Goal: Task Accomplishment & Management: Complete application form

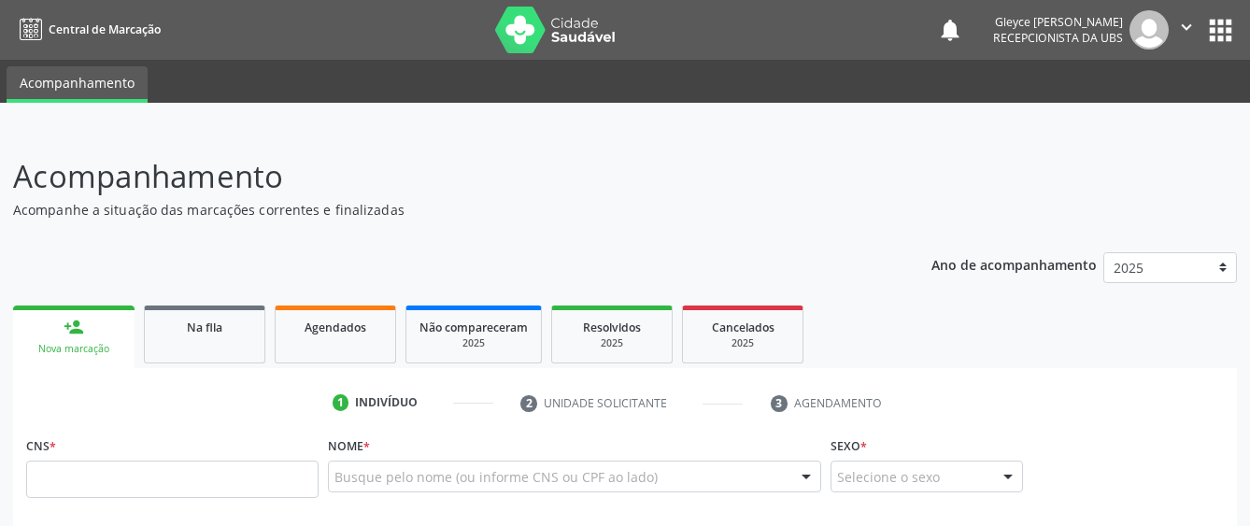
scroll to position [64, 0]
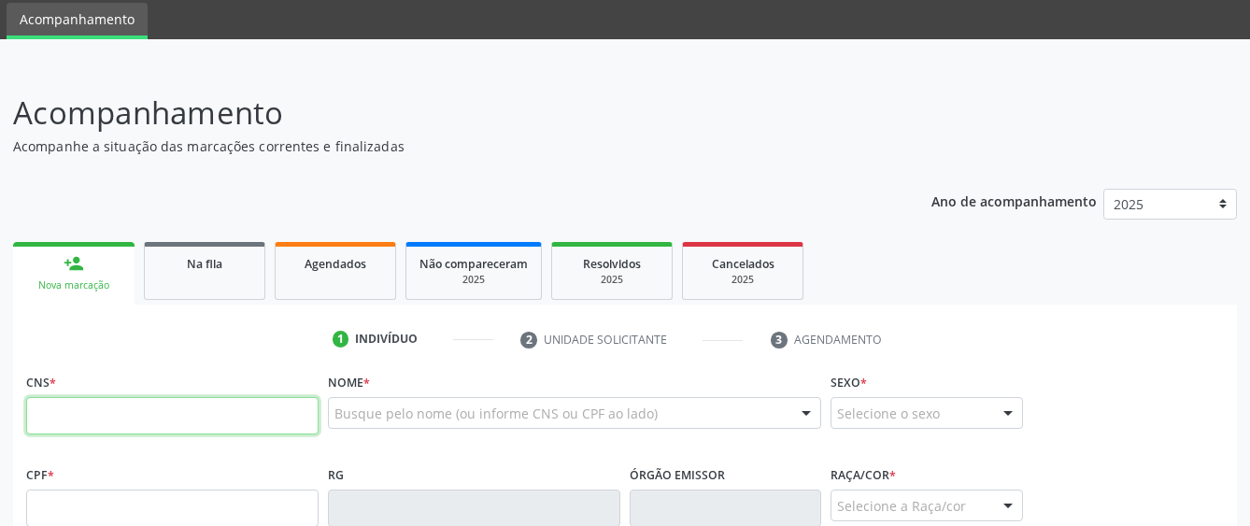
click at [143, 429] on input "text" at bounding box center [172, 415] width 292 height 37
type input "708 0033 8405 8321"
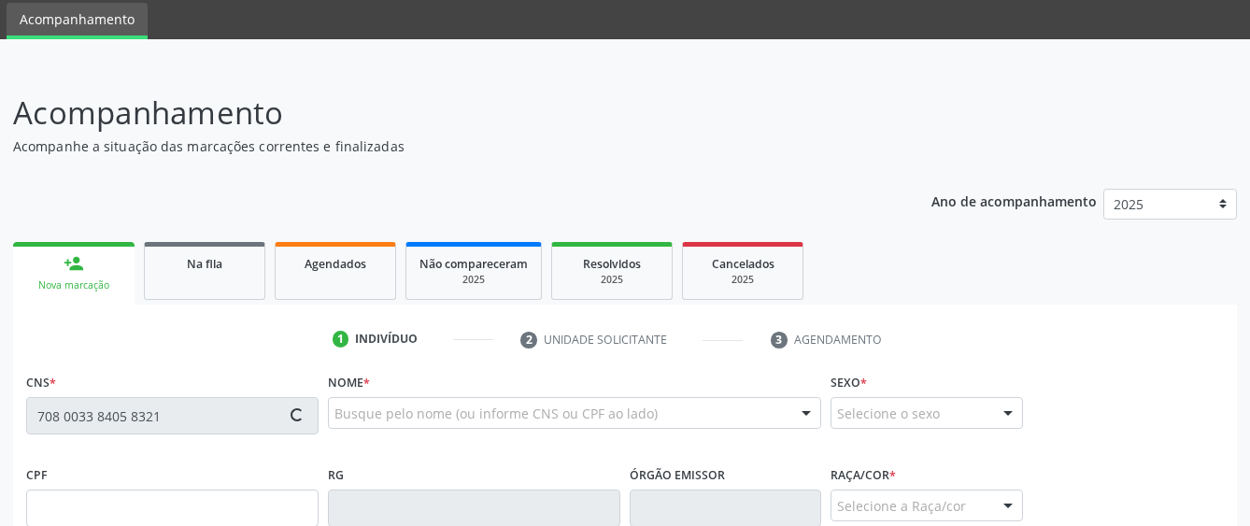
type input "175.063.314-03"
type input "[DATE]"
type input "[PERSON_NAME]"
type input "[PHONE_NUMBER]"
type input "1220"
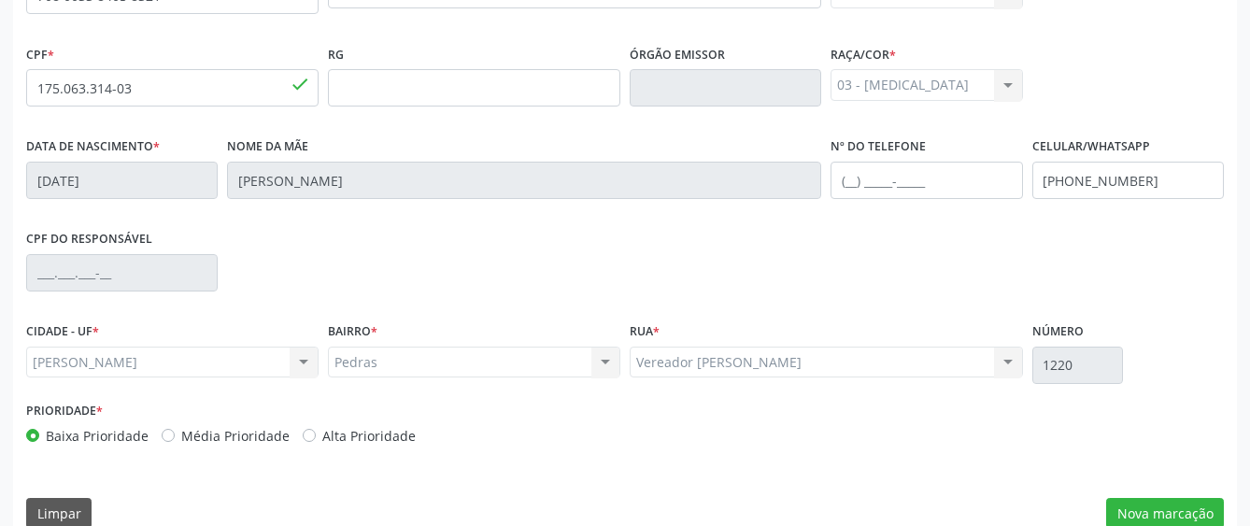
scroll to position [513, 0]
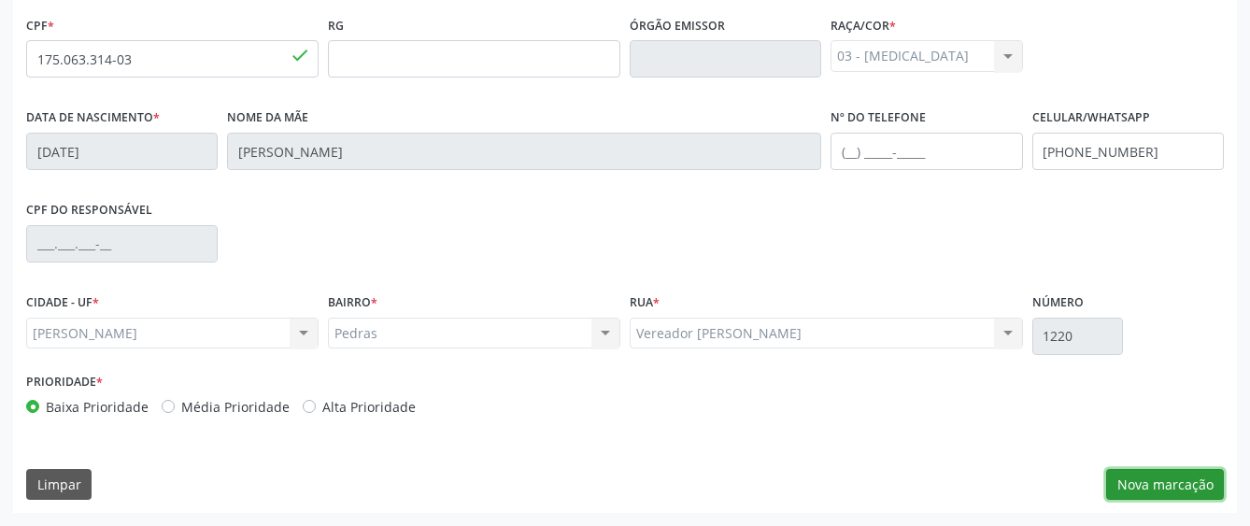
click at [1142, 485] on button "Nova marcação" at bounding box center [1165, 485] width 118 height 32
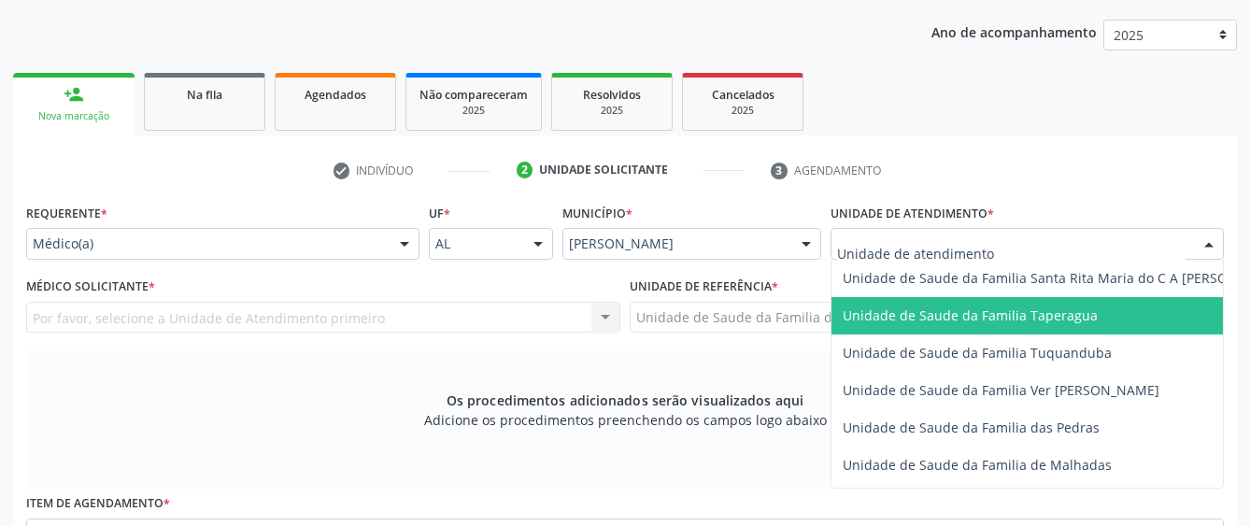
scroll to position [1401, 0]
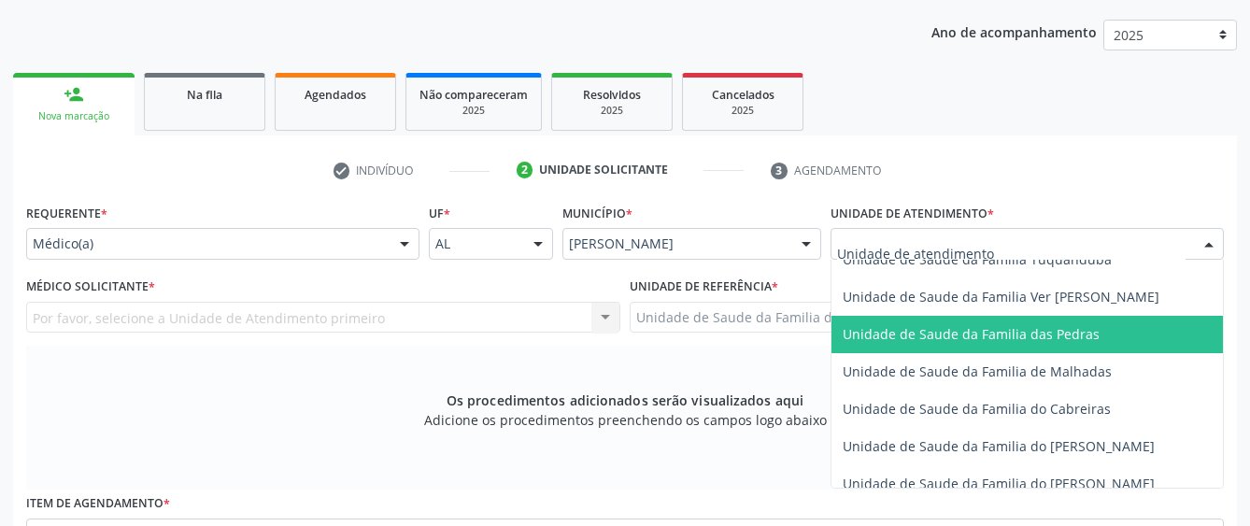
click at [905, 346] on span "Unidade de Saude da Familia das Pedras" at bounding box center [1064, 334] width 466 height 37
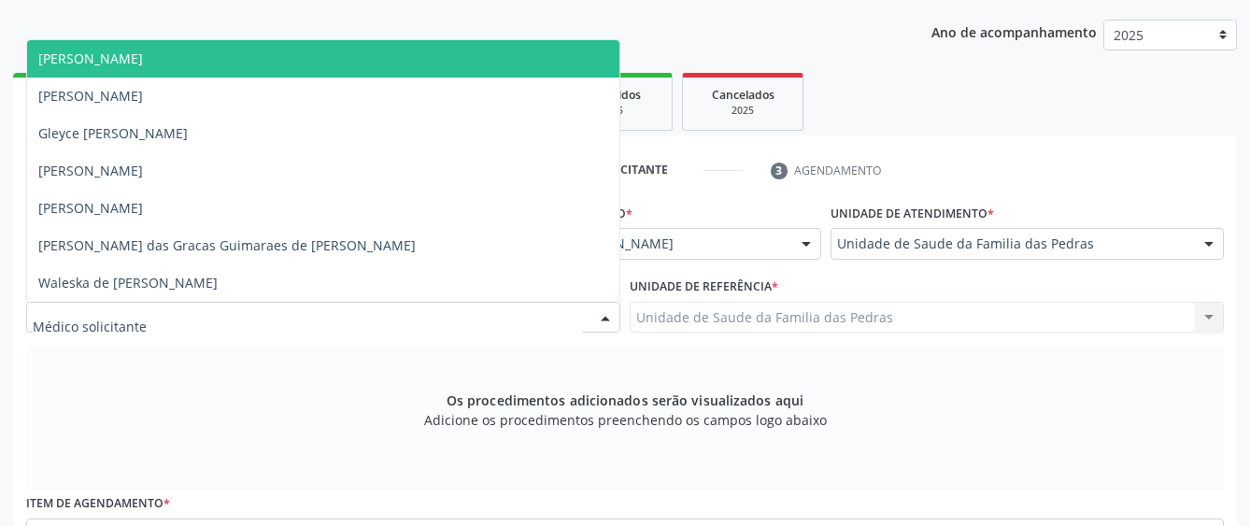
click at [559, 323] on div at bounding box center [323, 318] width 594 height 32
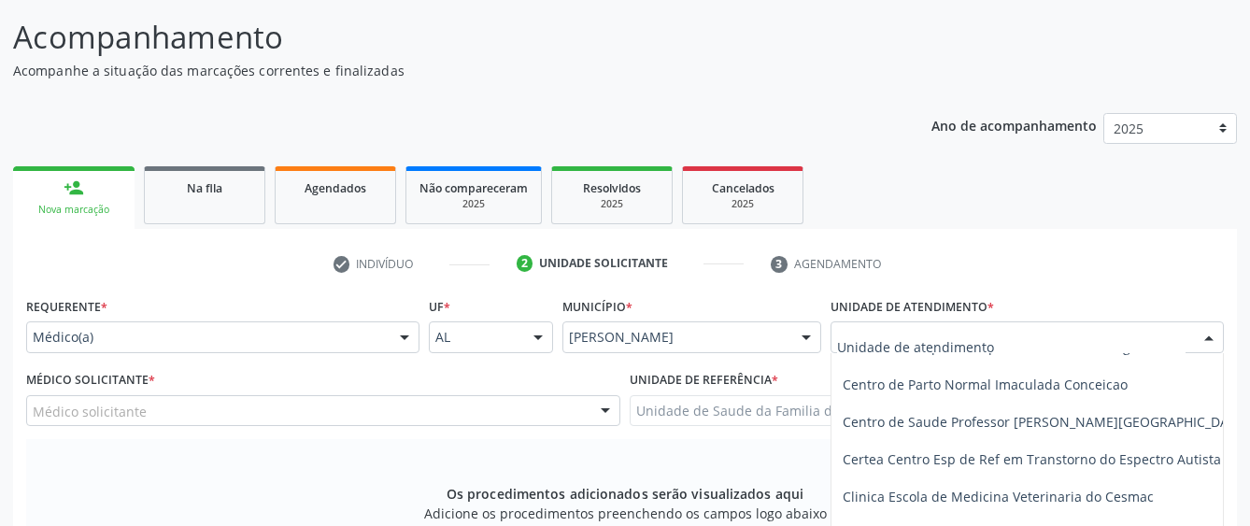
scroll to position [280, 0]
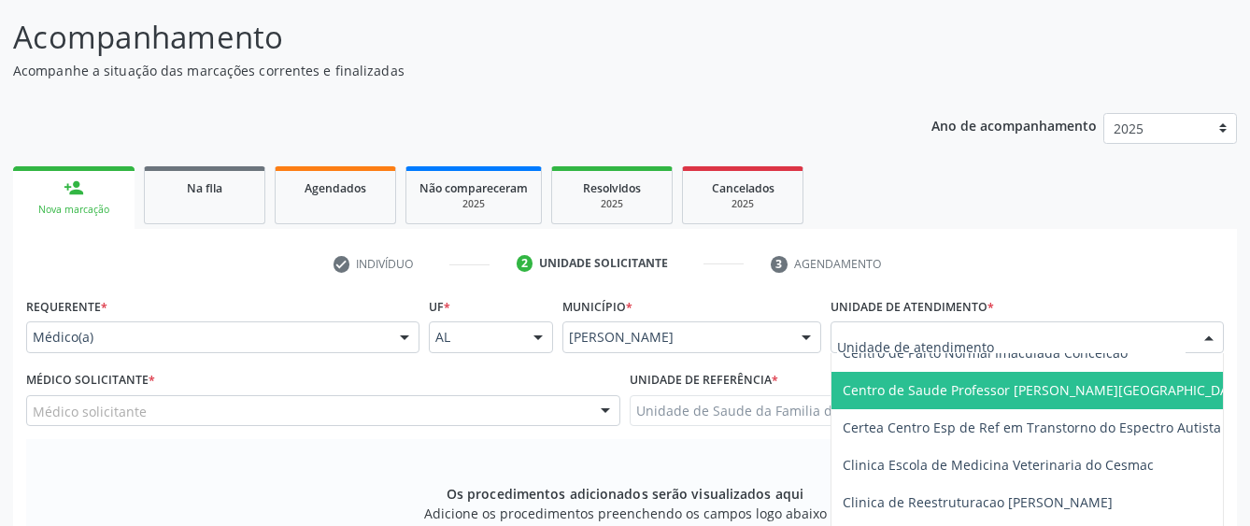
click at [995, 389] on span "Centro de Saude Professor [PERSON_NAME][GEOGRAPHIC_DATA]" at bounding box center [1045, 390] width 406 height 18
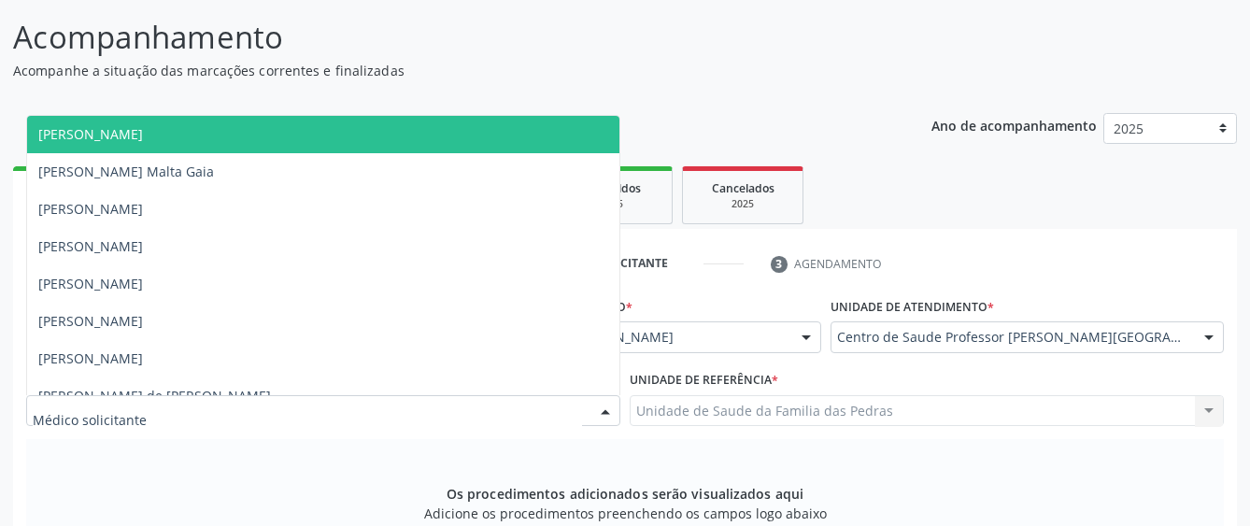
click at [552, 417] on div at bounding box center [323, 411] width 594 height 32
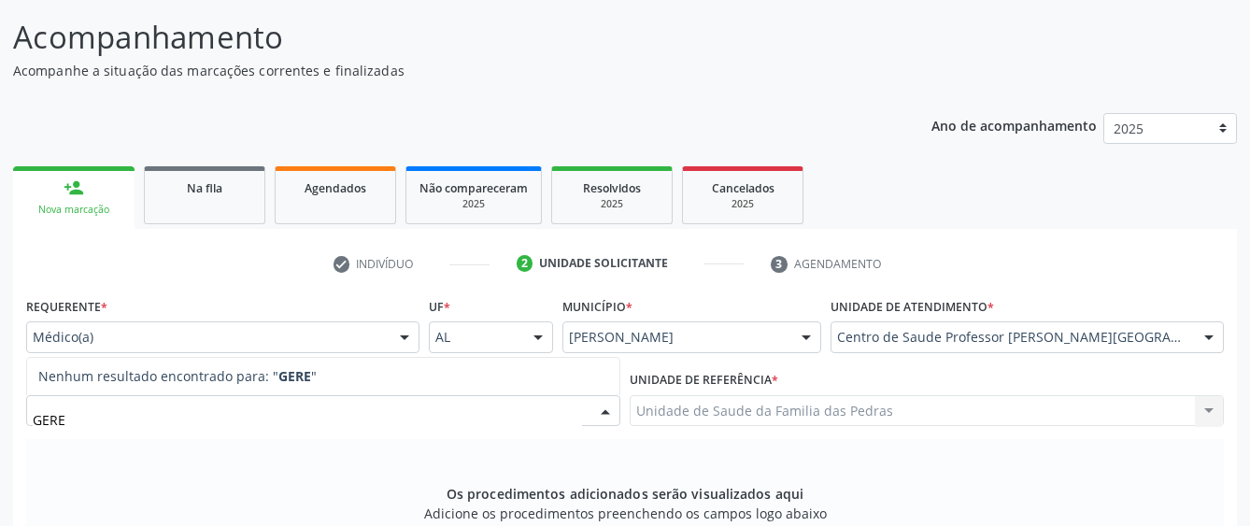
type input "GER"
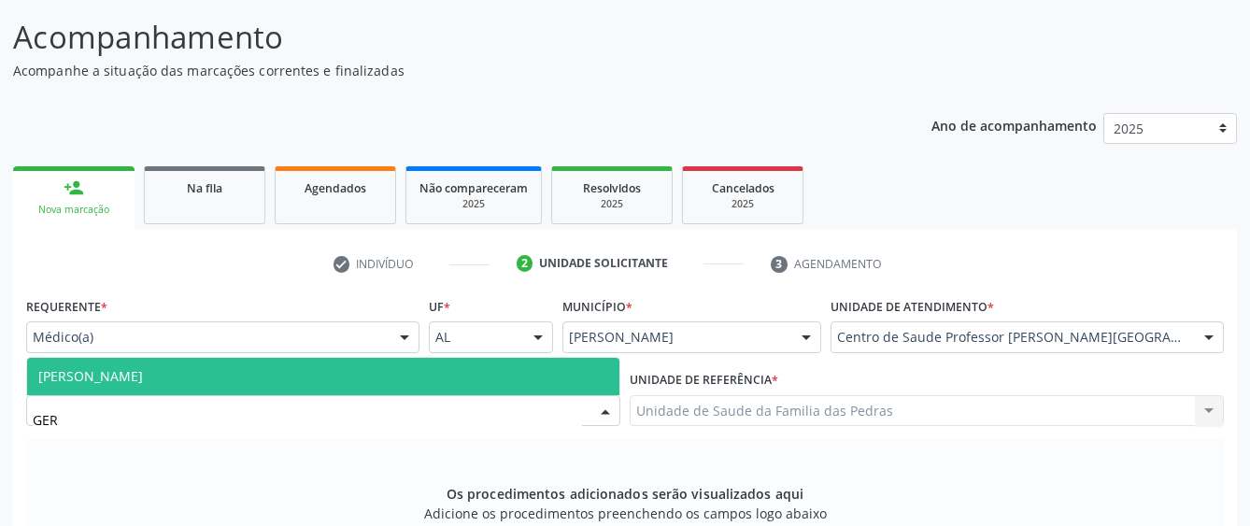
click at [380, 372] on span "[PERSON_NAME]" at bounding box center [323, 376] width 592 height 37
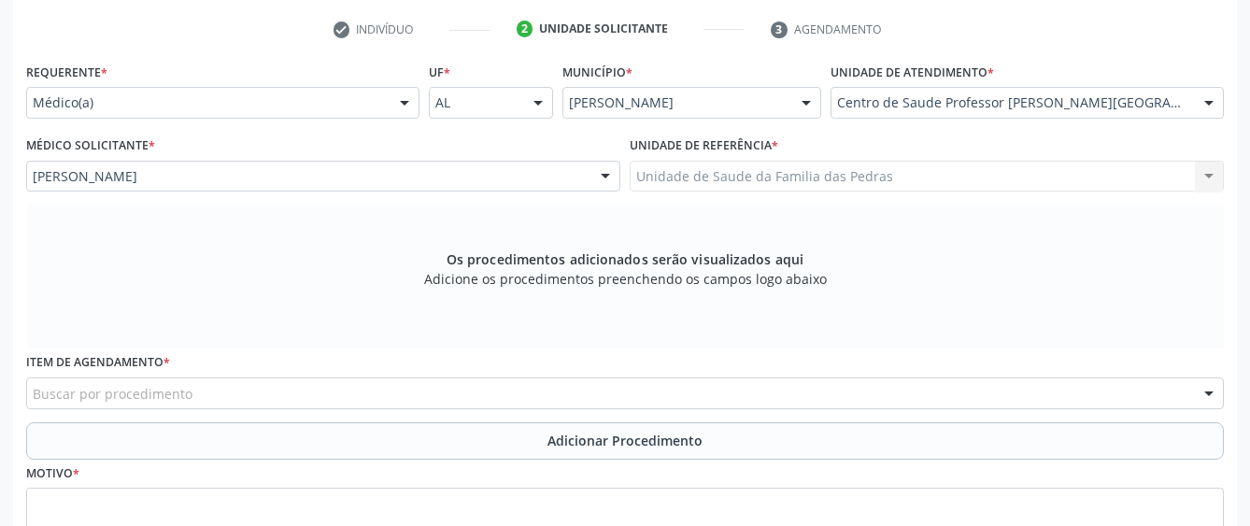
scroll to position [419, 0]
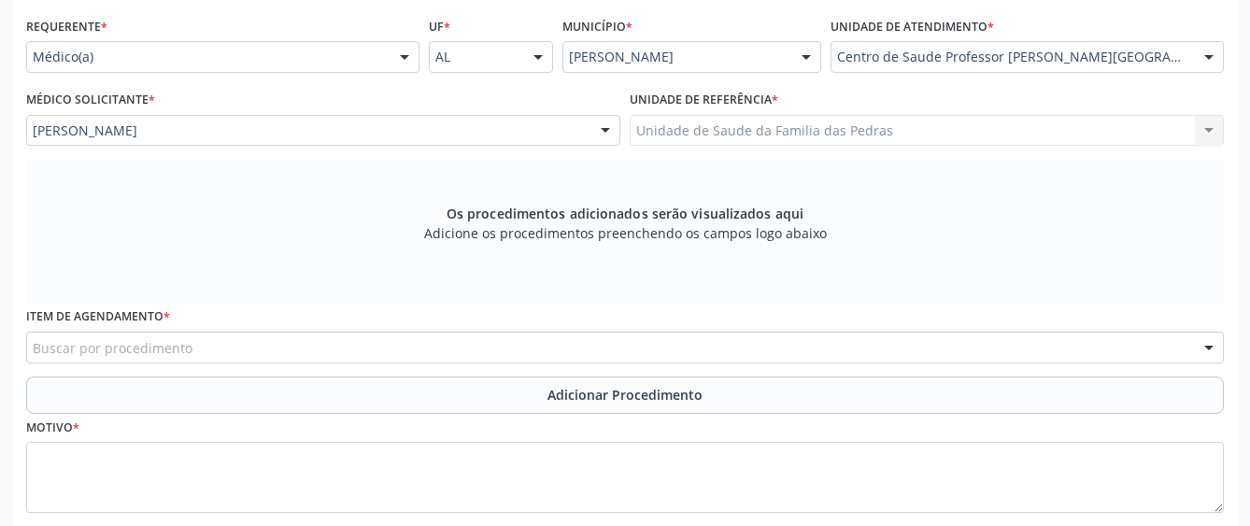
click at [361, 341] on div "Buscar por procedimento" at bounding box center [624, 348] width 1197 height 32
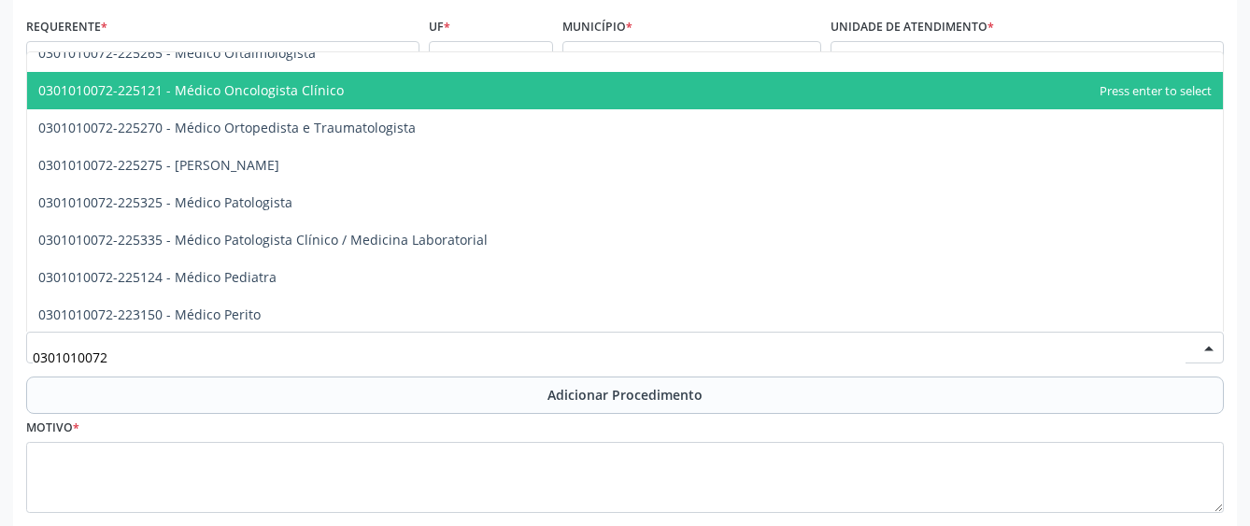
scroll to position [1588, 0]
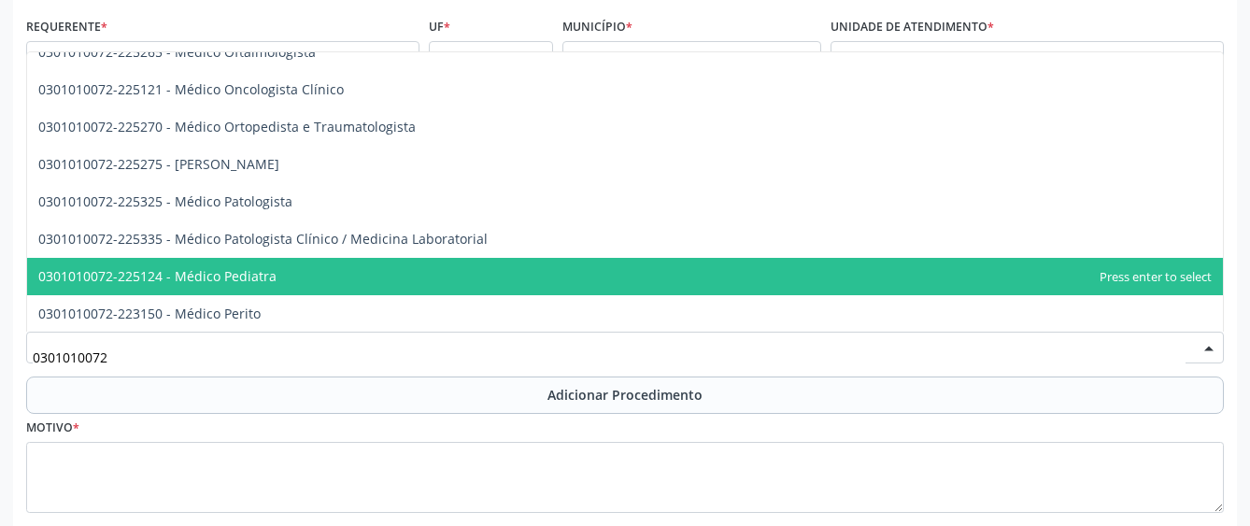
click at [344, 262] on span "0301010072-225124 - Médico Pediatra" at bounding box center [624, 276] width 1195 height 37
type input "0301010072"
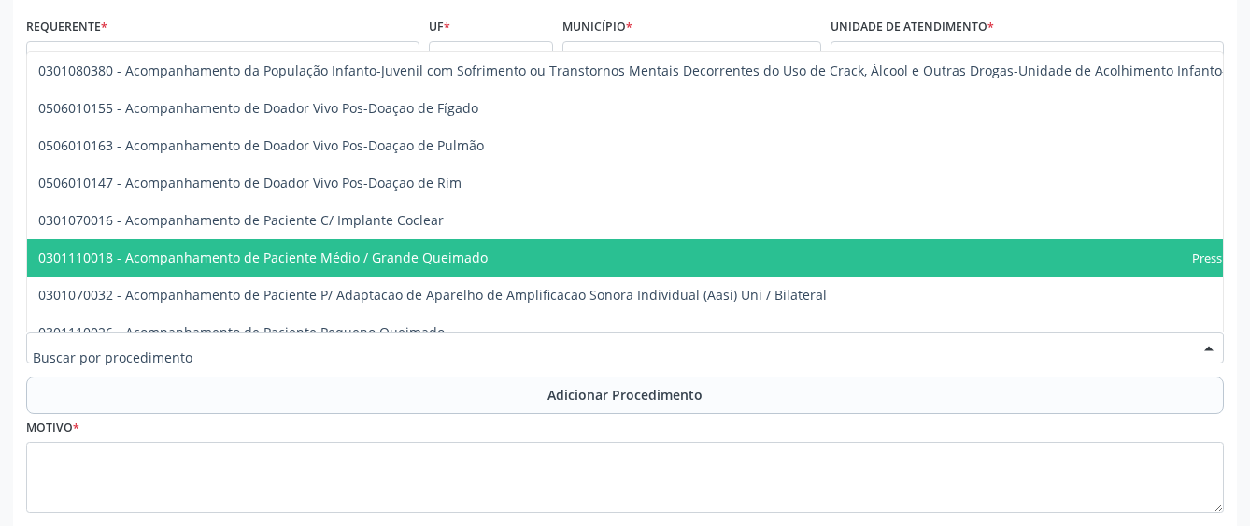
scroll to position [747, 0]
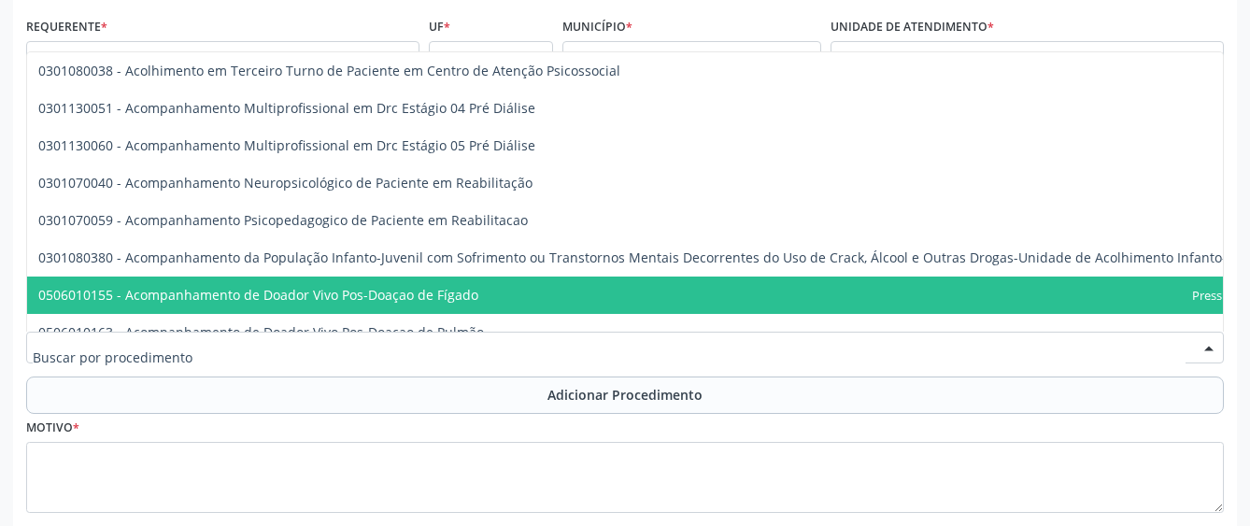
click at [254, 336] on div at bounding box center [624, 348] width 1197 height 32
click at [254, 312] on span "0506010155 - Acompanhamento de Doador Vivo Pos-Doaçao de Fígado" at bounding box center [671, 294] width 1288 height 37
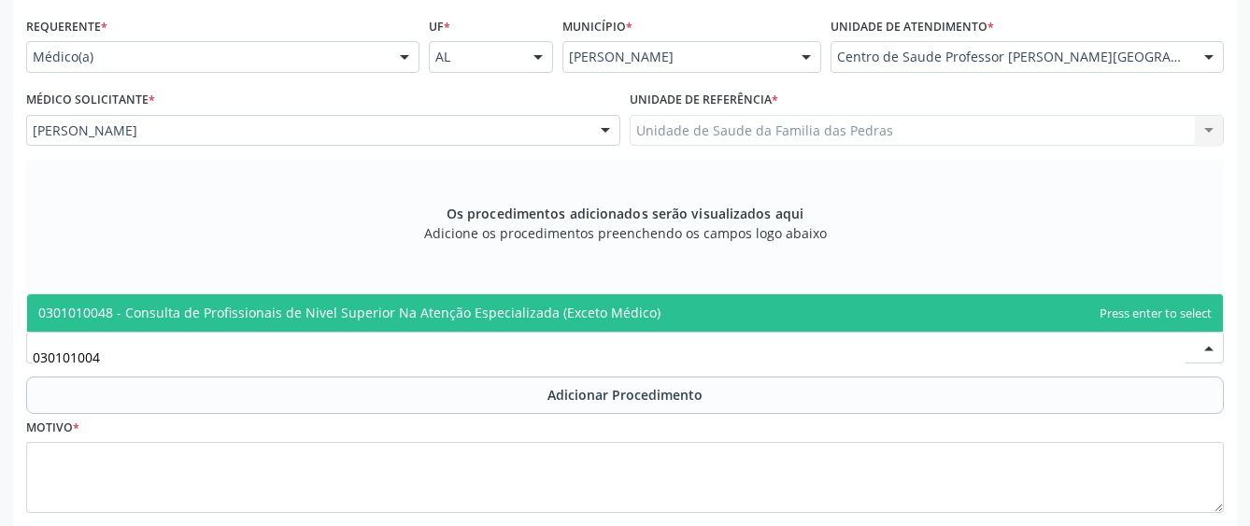
scroll to position [0, 0]
type input "0301010048"
click at [370, 319] on span "0301010048 - Consulta de Profissionais de Nivel Superior Na Atenção Especializa…" at bounding box center [349, 313] width 622 height 18
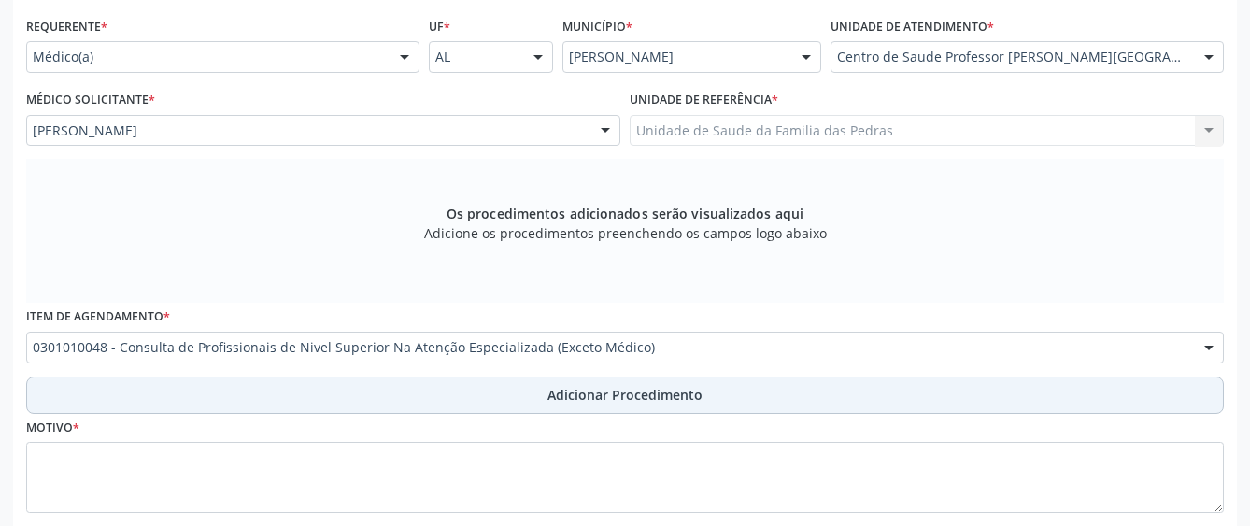
click at [356, 394] on button "Adicionar Procedimento" at bounding box center [624, 394] width 1197 height 37
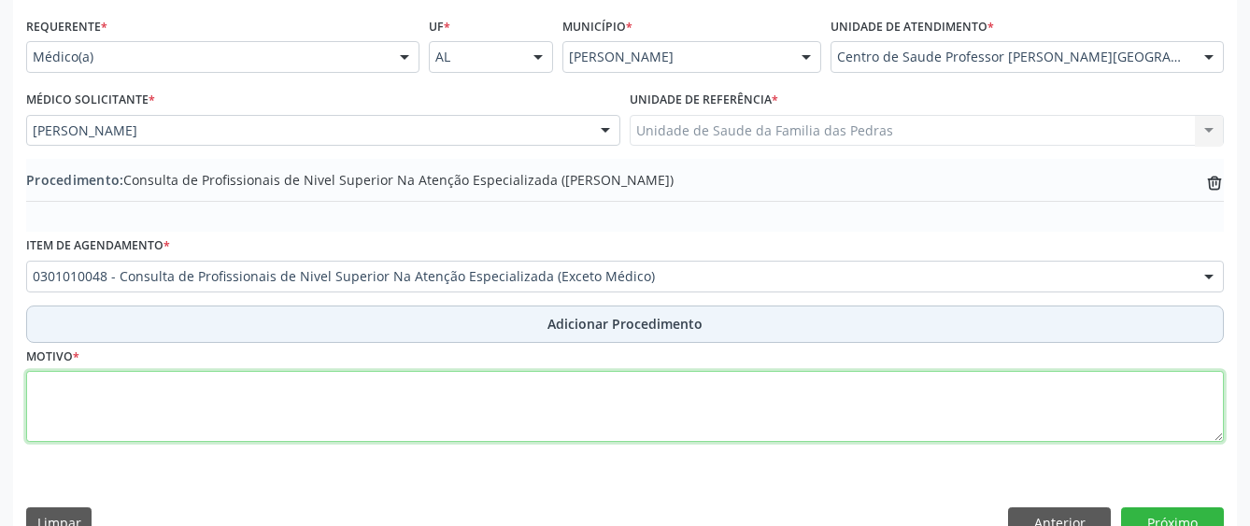
click at [356, 394] on textarea at bounding box center [624, 406] width 1197 height 71
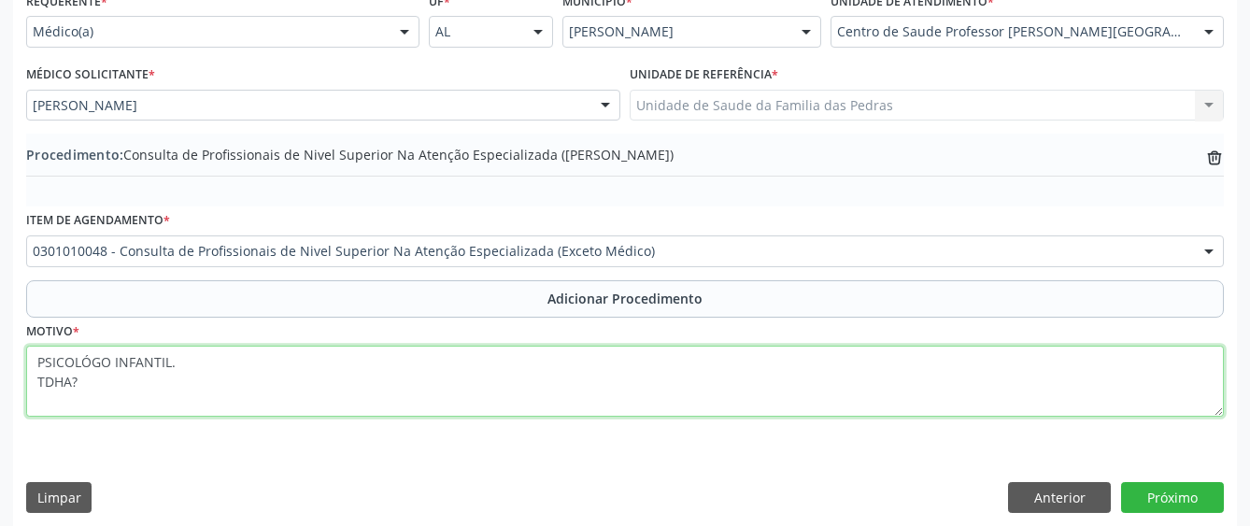
scroll to position [458, 0]
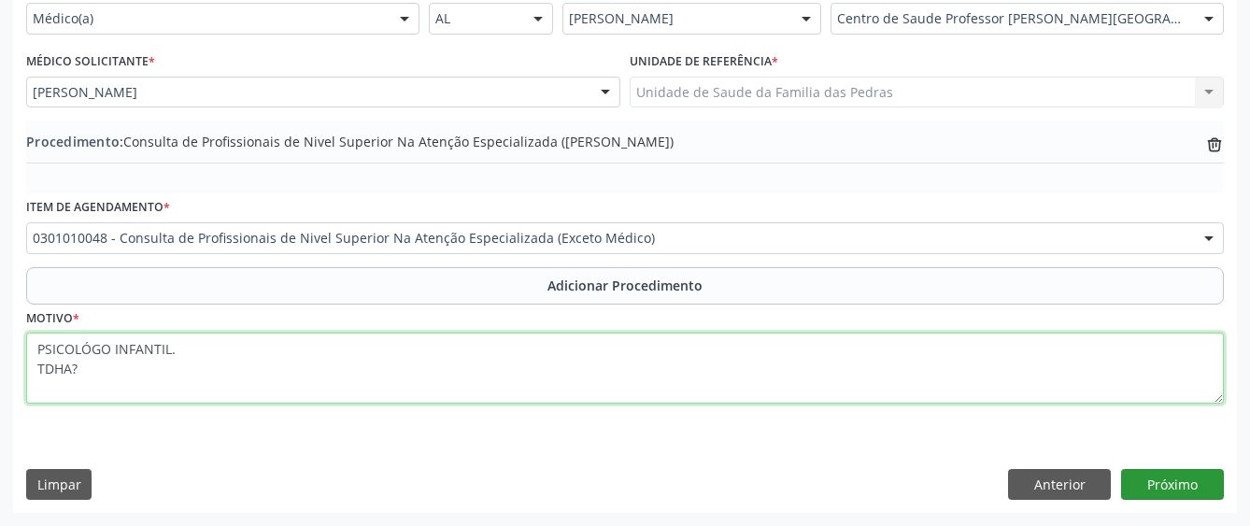
type textarea "PSICOLÓGO INFANTIL. TDHA?"
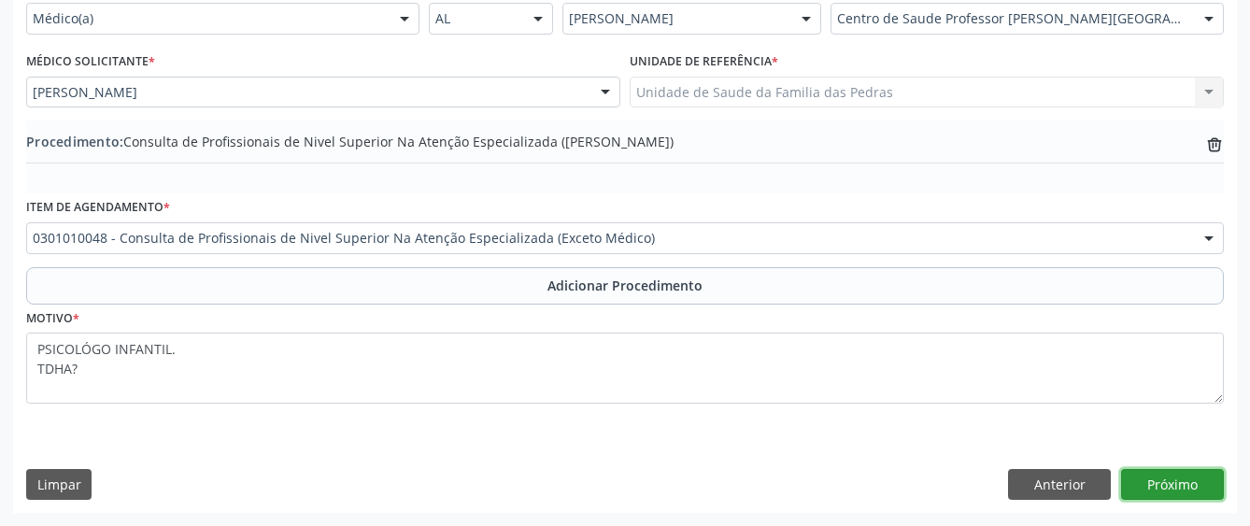
click at [1139, 486] on button "Próximo" at bounding box center [1172, 485] width 103 height 32
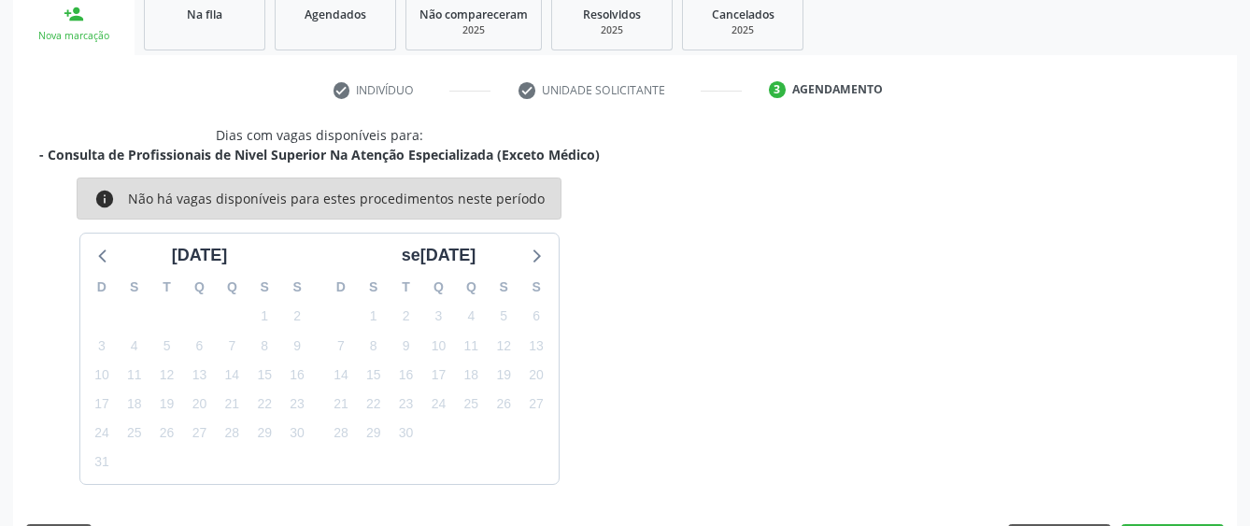
scroll to position [368, 0]
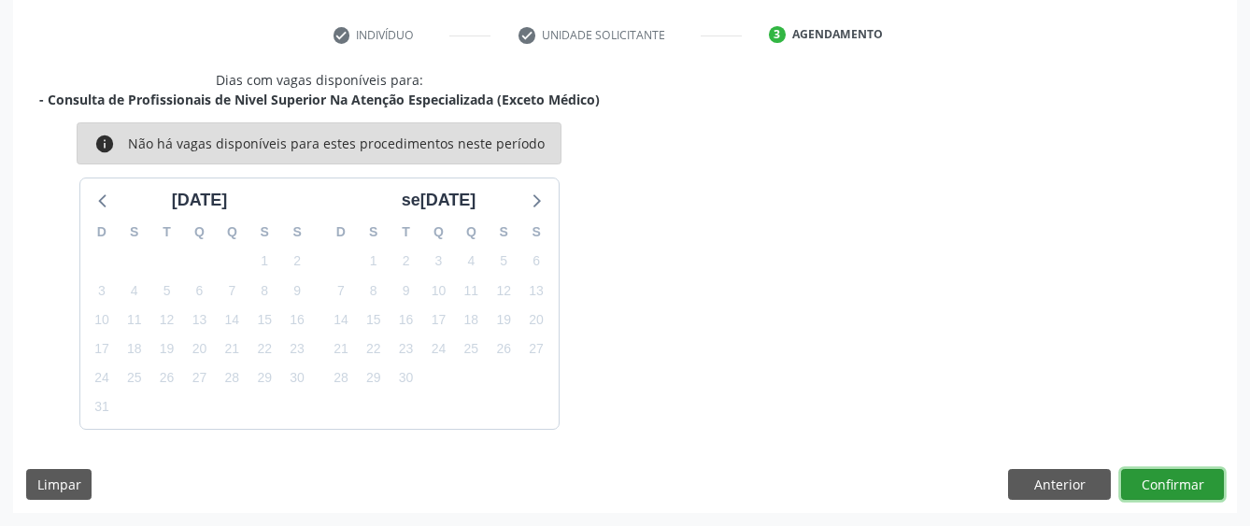
click at [1139, 486] on button "Confirmar" at bounding box center [1172, 485] width 103 height 32
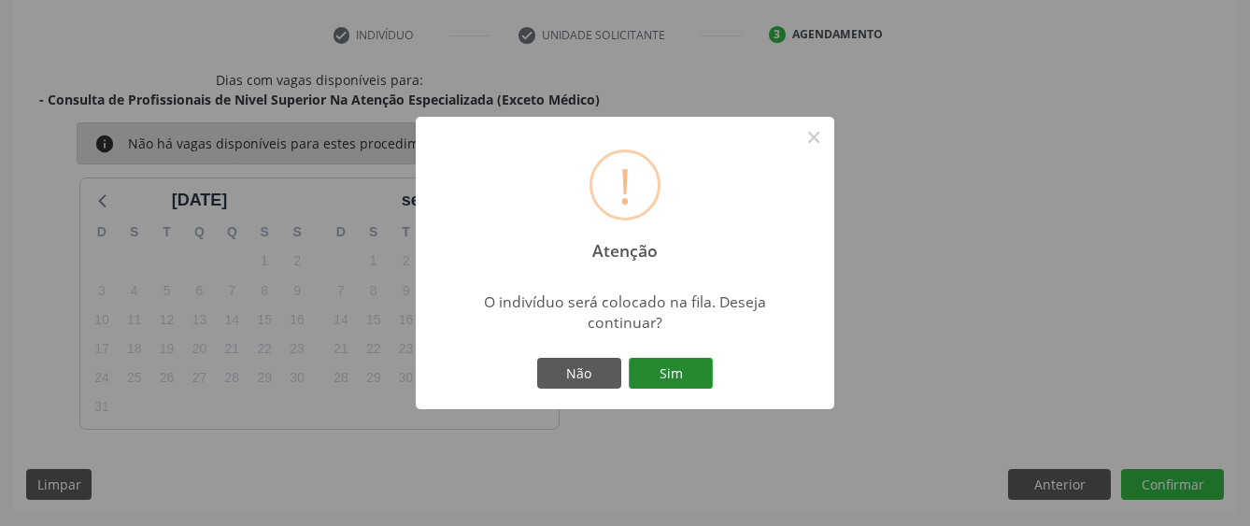
click at [681, 378] on button "Sim" at bounding box center [671, 374] width 84 height 32
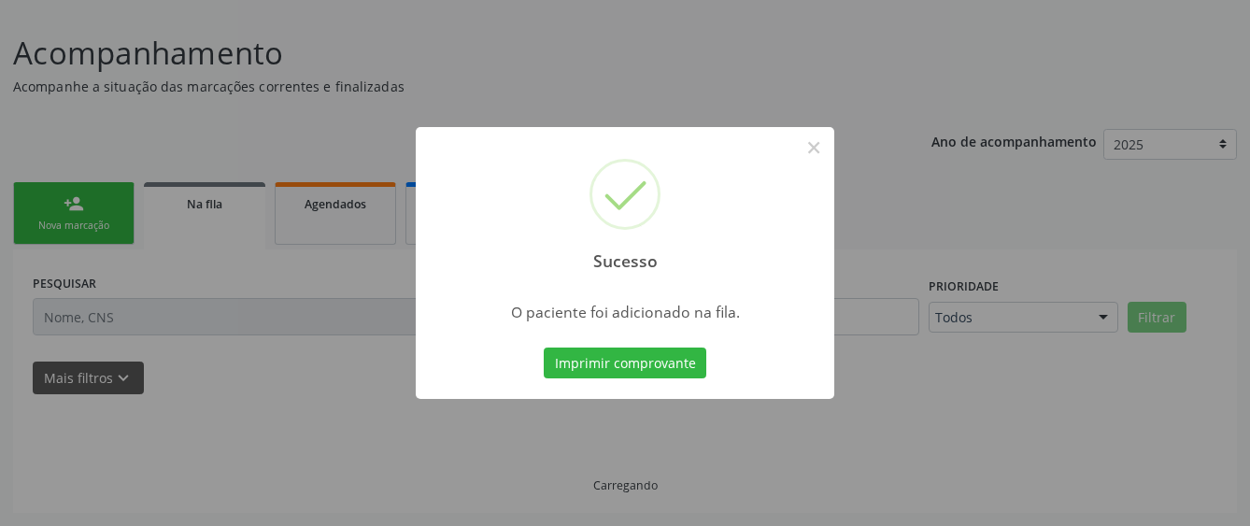
scroll to position [123, 0]
click at [814, 142] on button "×" at bounding box center [814, 148] width 32 height 32
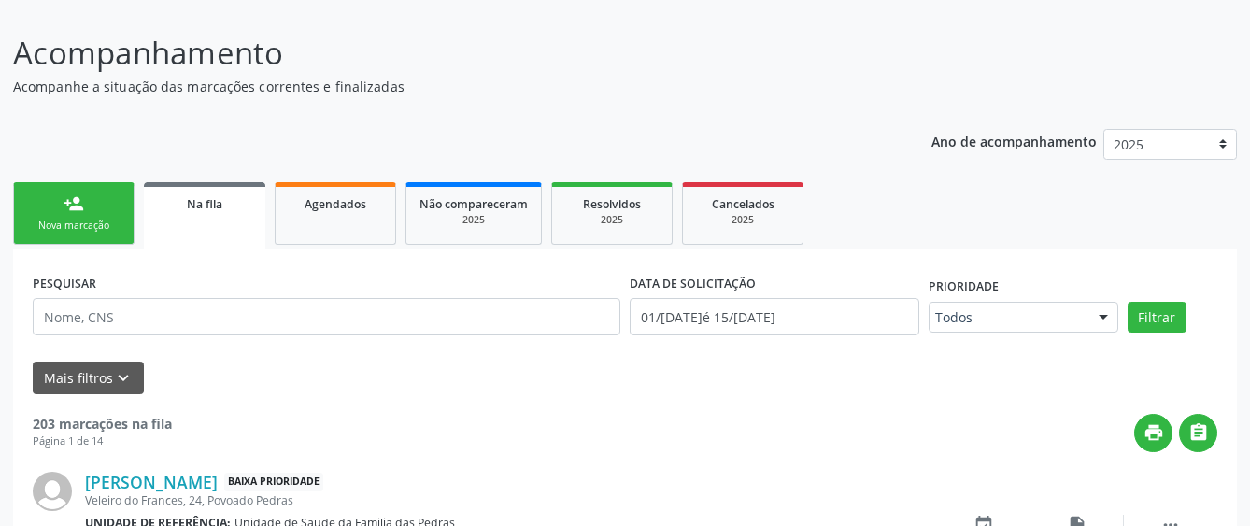
click at [72, 212] on div "person_add" at bounding box center [74, 203] width 21 height 21
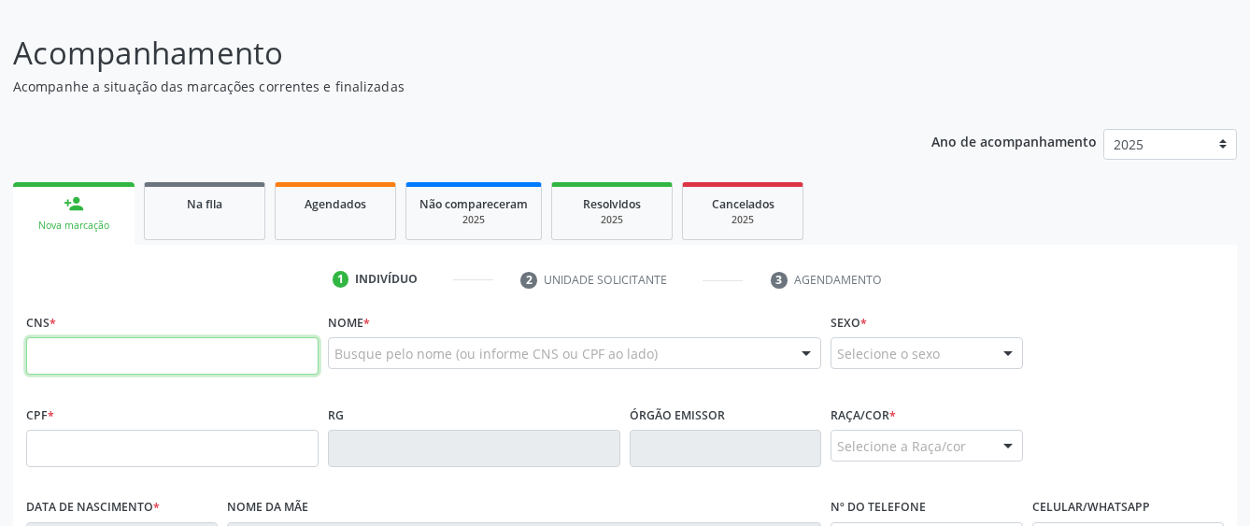
click at [80, 356] on input "text" at bounding box center [172, 355] width 292 height 37
type input "700 6084 4433 0565"
type input "106.388.464-04"
type input "11/[DATE]"
type input "[PERSON_NAME]"
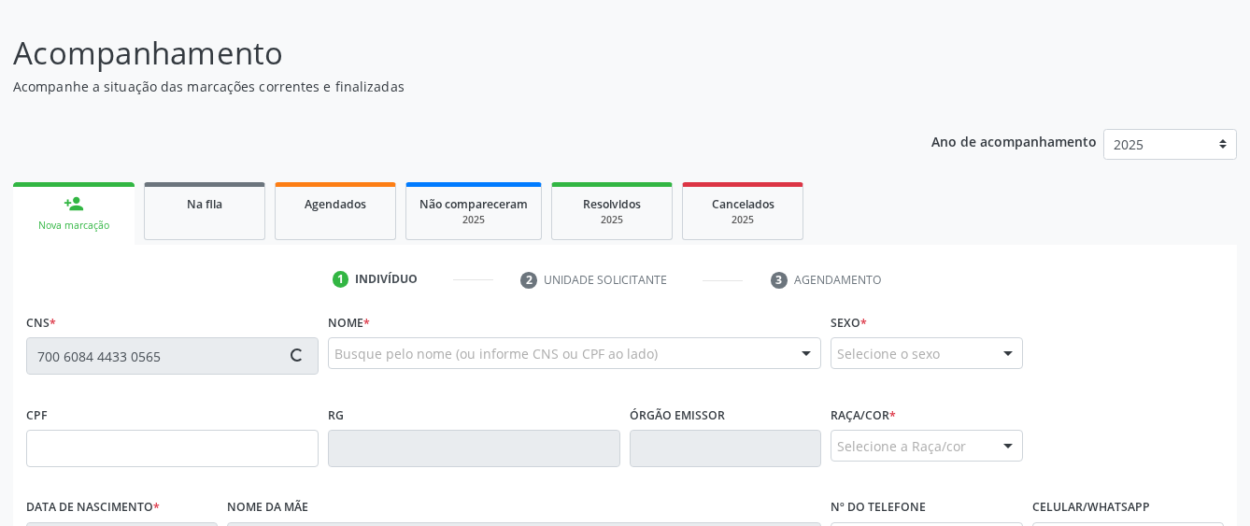
type input "[PHONE_NUMBER]"
type input "S/N"
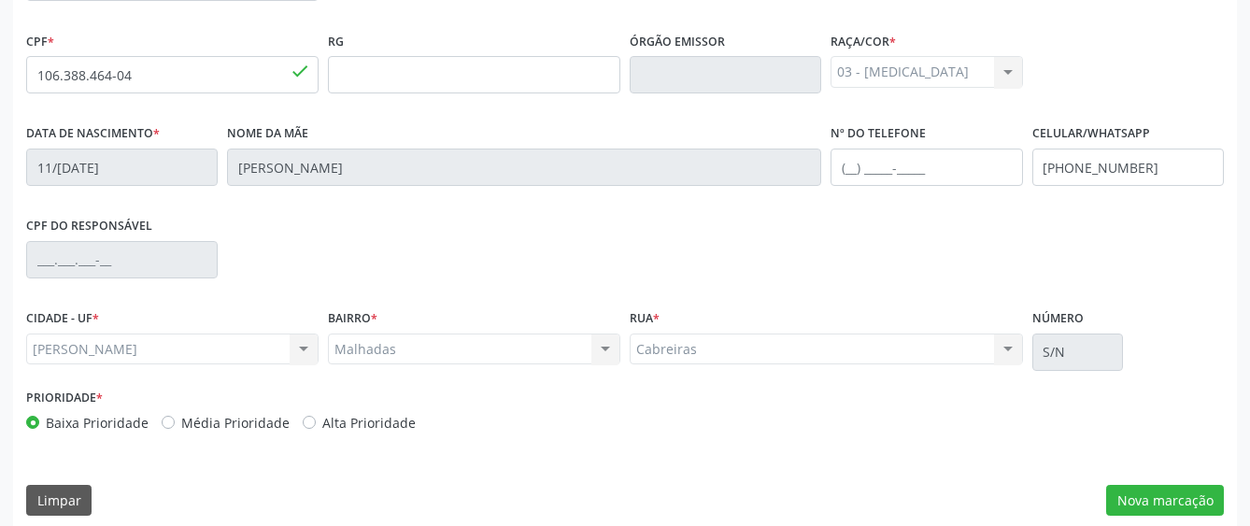
scroll to position [513, 0]
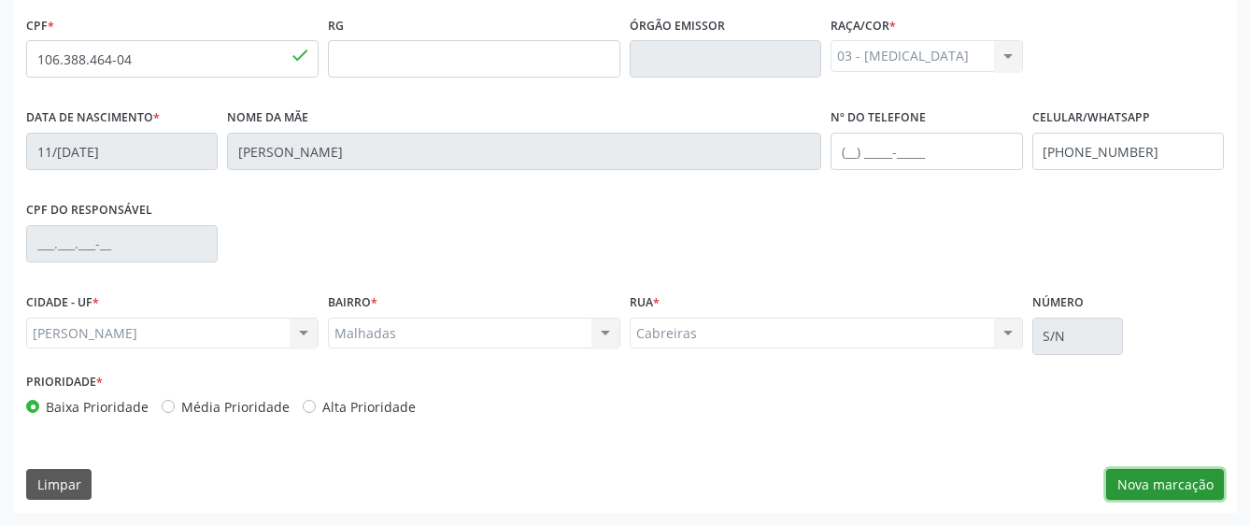
click at [1165, 484] on button "Nova marcação" at bounding box center [1165, 485] width 118 height 32
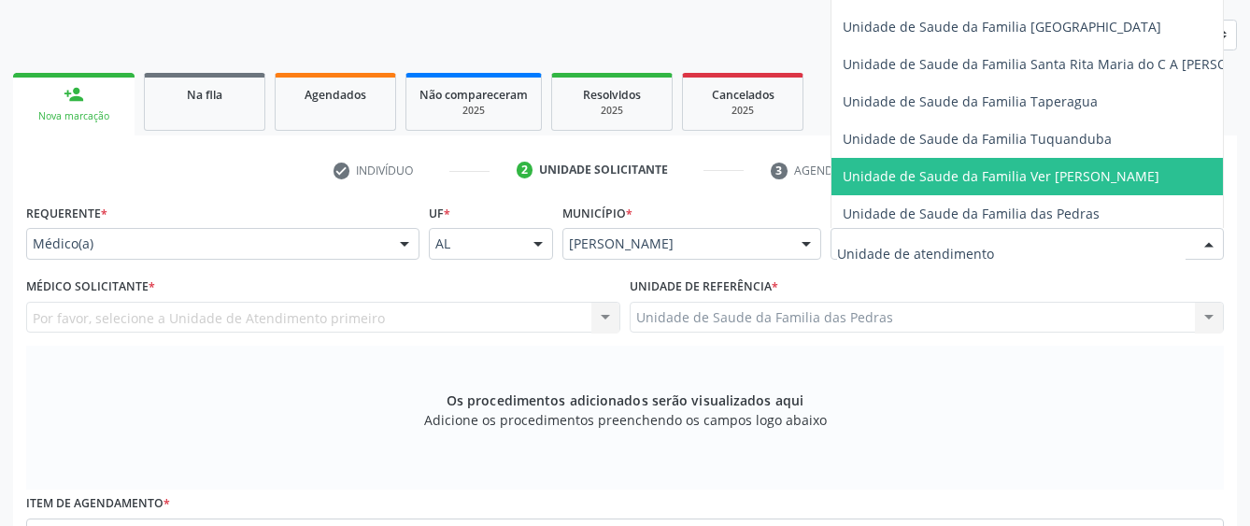
scroll to position [1304, 0]
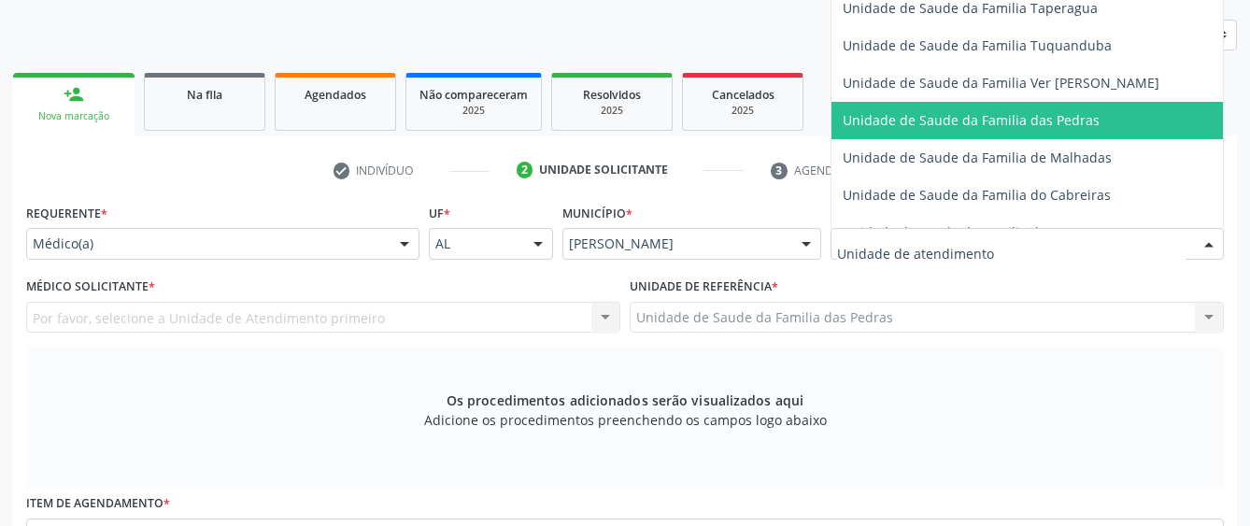
click at [912, 125] on span "Unidade de Saude da Familia das Pedras" at bounding box center [970, 120] width 257 height 18
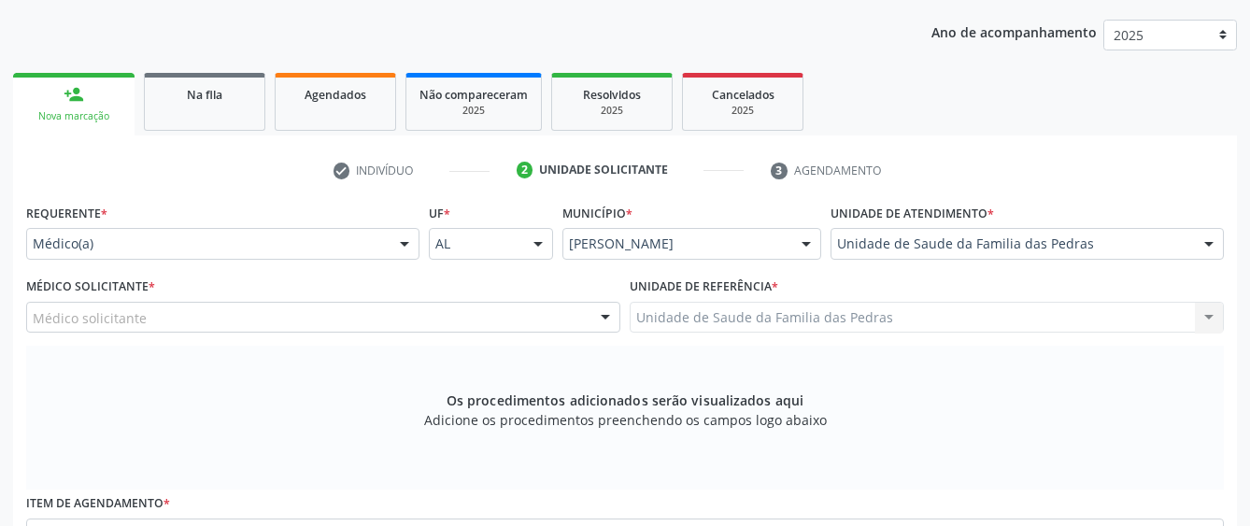
click at [588, 304] on div "Médico solicitante" at bounding box center [323, 318] width 594 height 32
click at [386, 20] on div "Ano de acompanhamento 2025 person_add Nova marcação Na fila Agendados Não compa…" at bounding box center [624, 408] width 1223 height 803
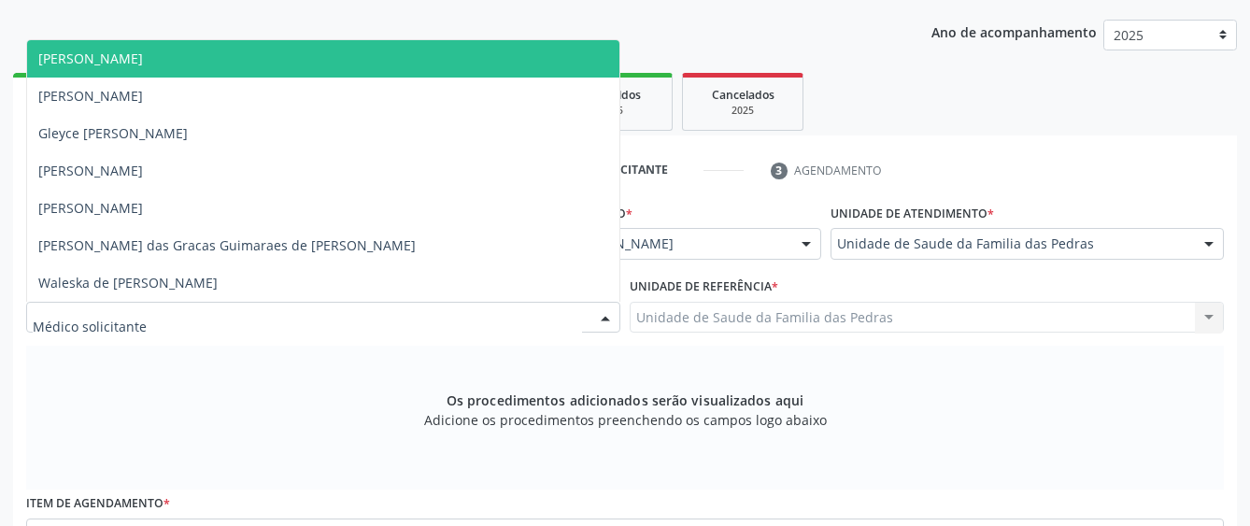
click at [218, 309] on div at bounding box center [323, 318] width 594 height 32
click at [253, 53] on span "[PERSON_NAME]" at bounding box center [323, 58] width 592 height 37
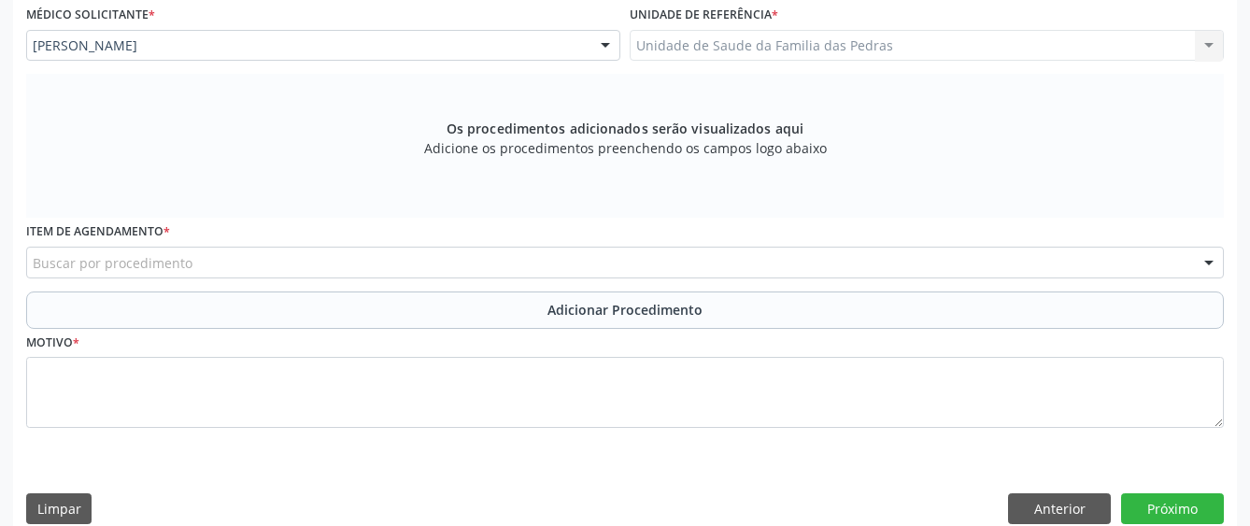
scroll to position [513, 0]
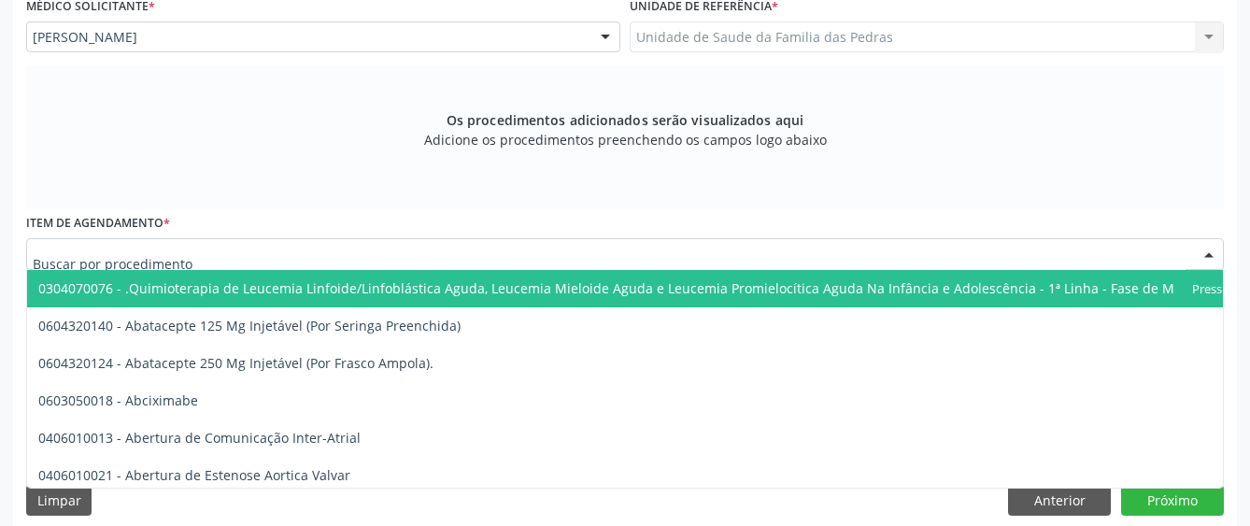
click at [349, 252] on div at bounding box center [624, 254] width 1197 height 32
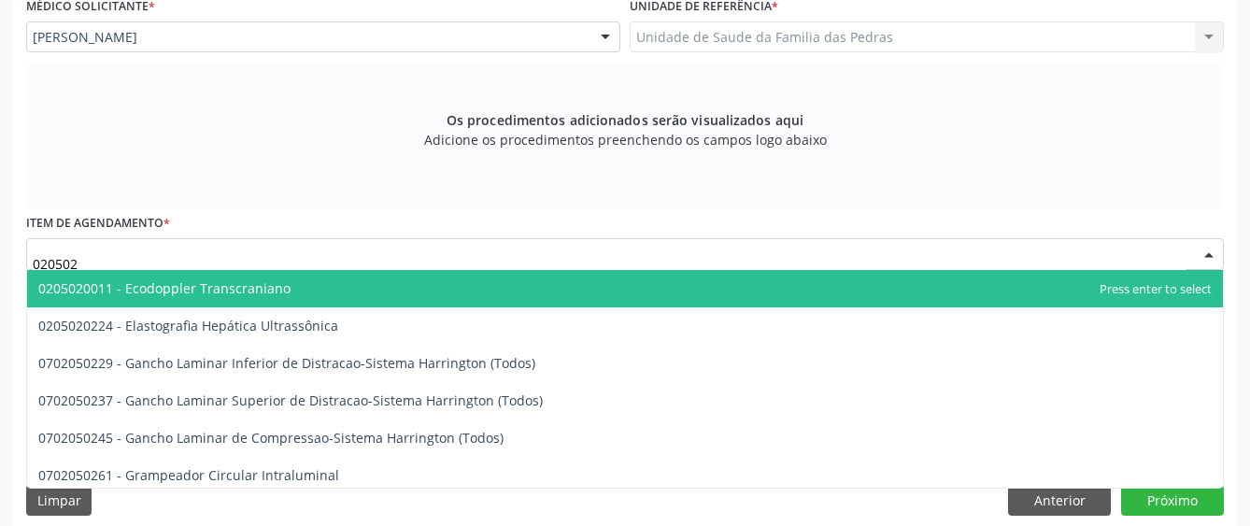
type input "0205020"
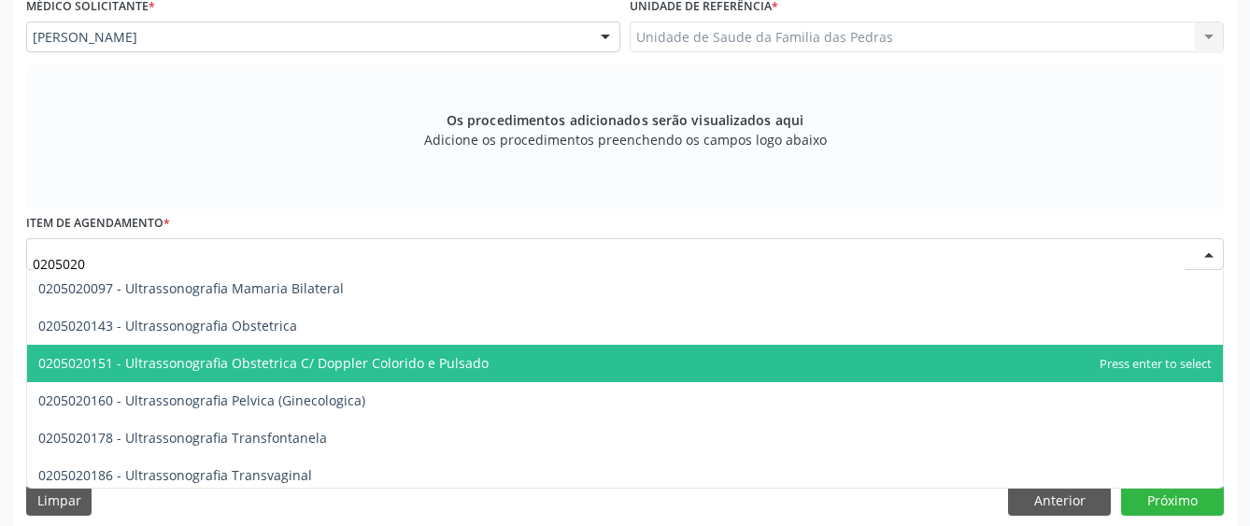
scroll to position [280, 0]
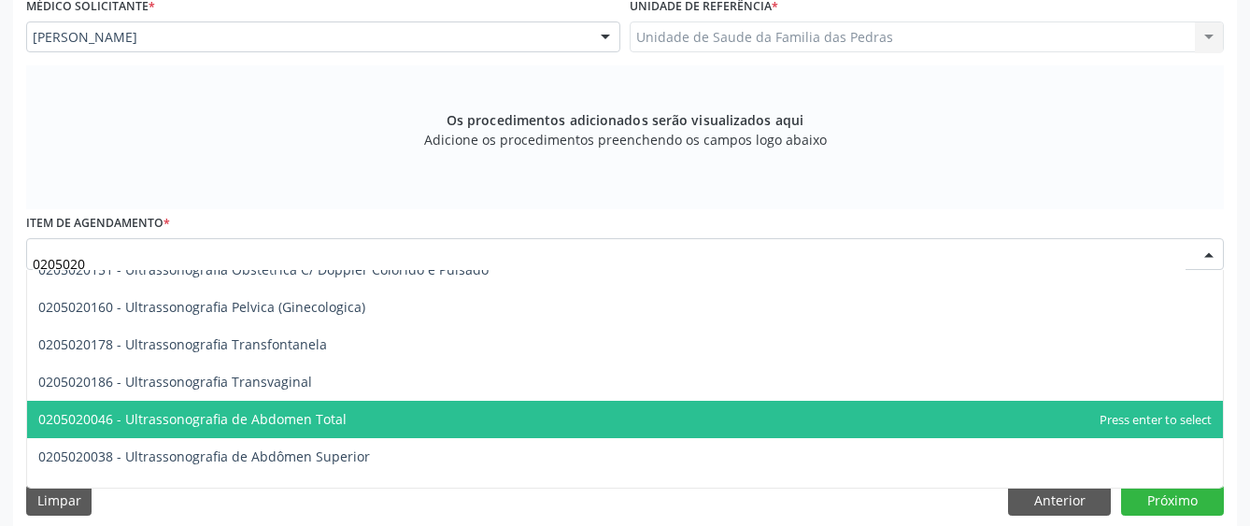
click at [313, 415] on span "0205020046 - Ultrassonografia de Abdomen Total" at bounding box center [192, 419] width 308 height 18
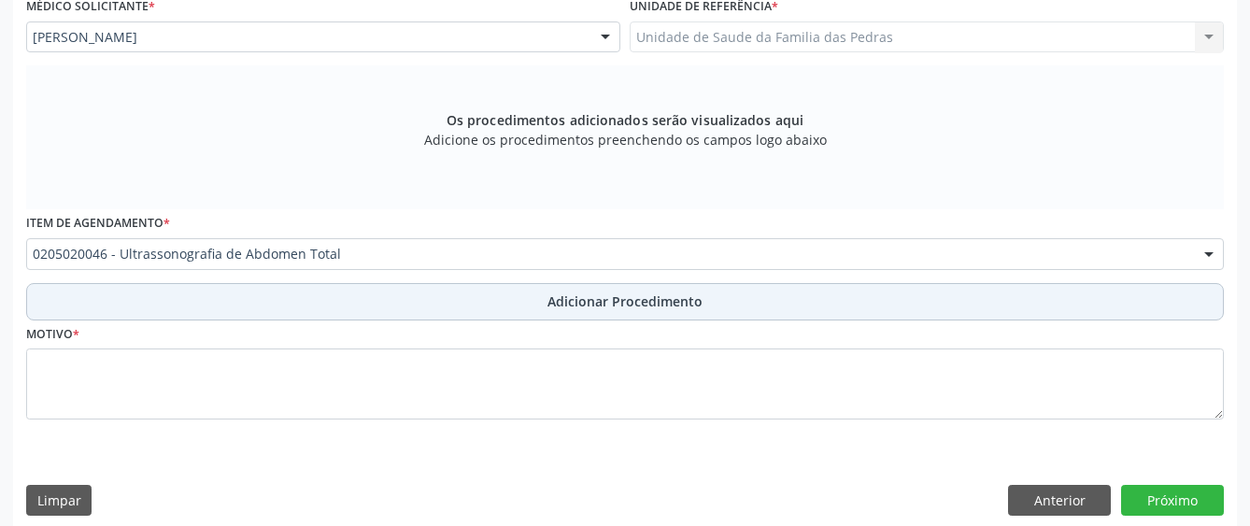
click at [236, 304] on button "Adicionar Procedimento" at bounding box center [624, 301] width 1197 height 37
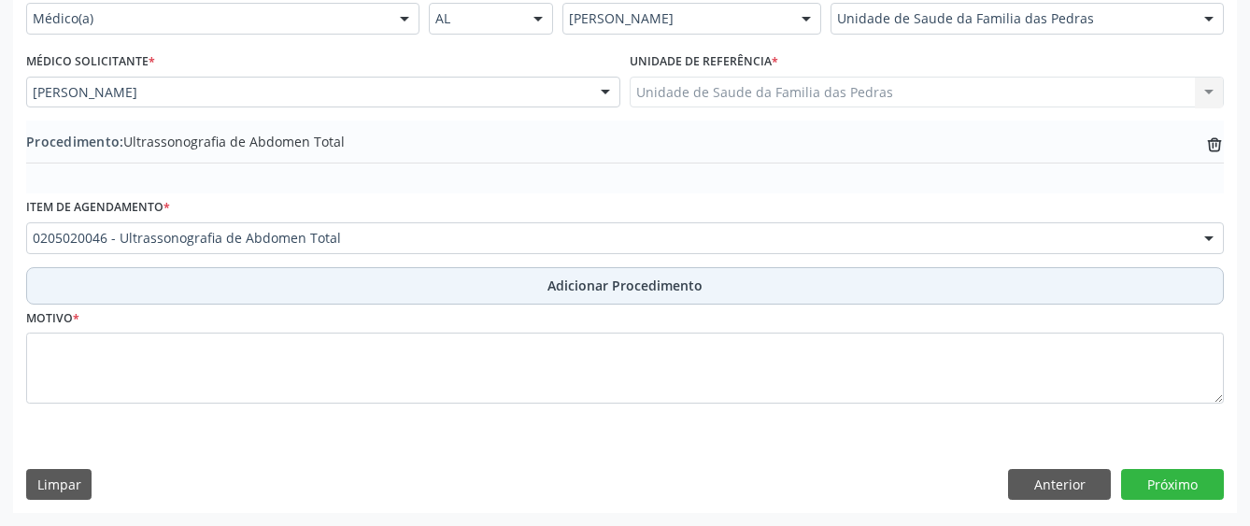
scroll to position [458, 0]
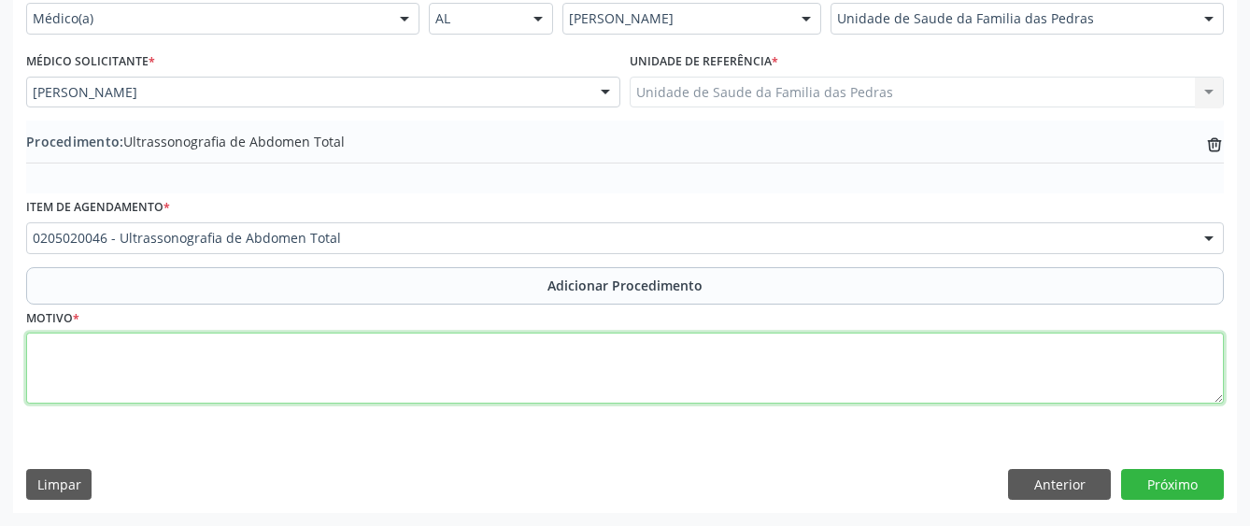
click at [201, 371] on textarea at bounding box center [624, 367] width 1197 height 71
type textarea "ALTERAÇÃO NA FUNÇÃO HEPÁTICA"
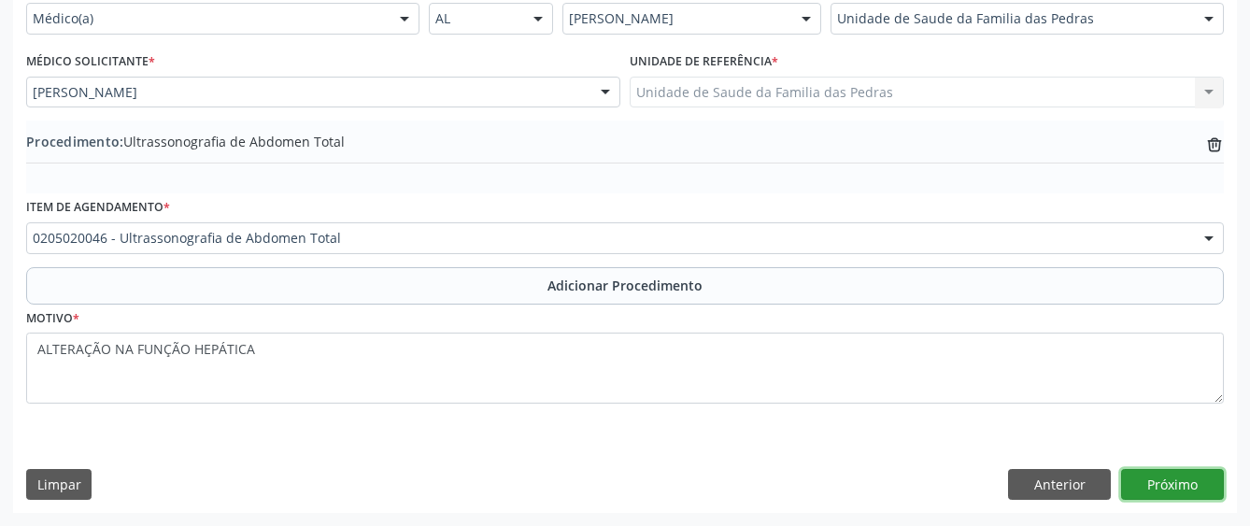
click at [1150, 492] on button "Próximo" at bounding box center [1172, 485] width 103 height 32
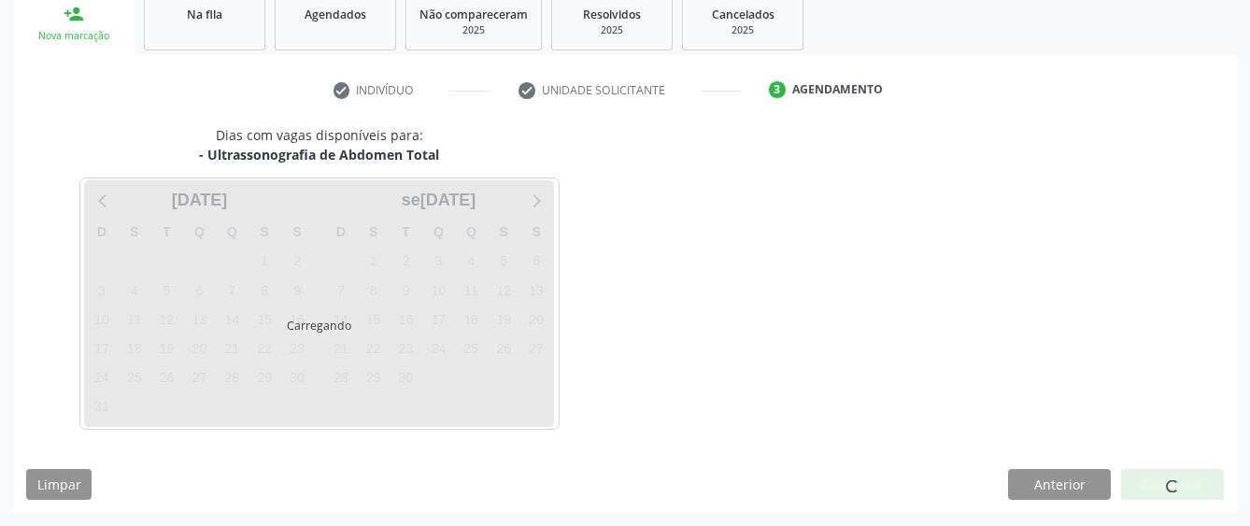
scroll to position [368, 0]
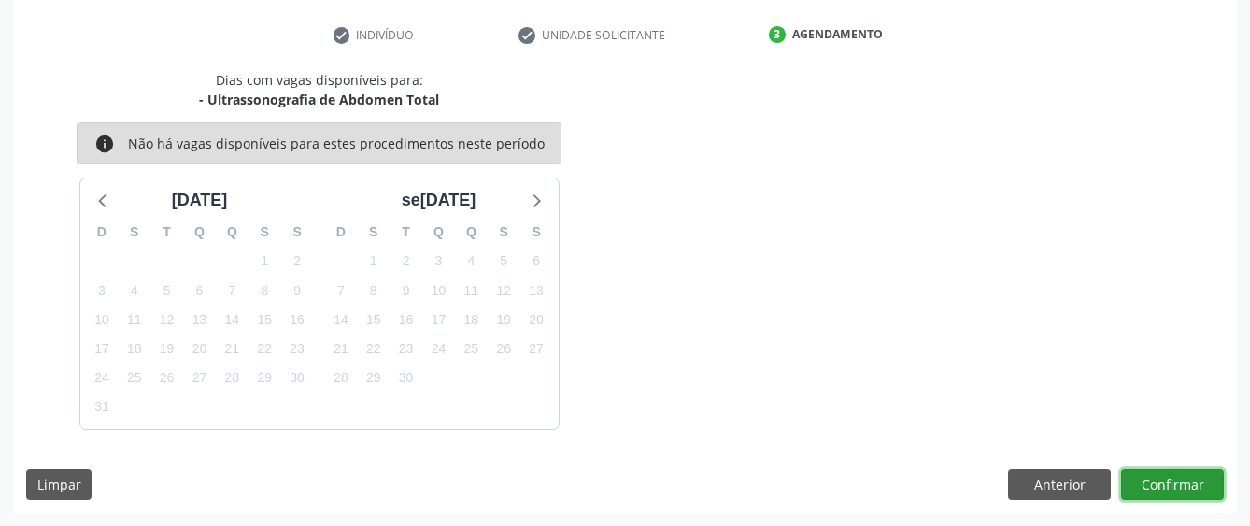
click at [1157, 483] on button "Confirmar" at bounding box center [1172, 485] width 103 height 32
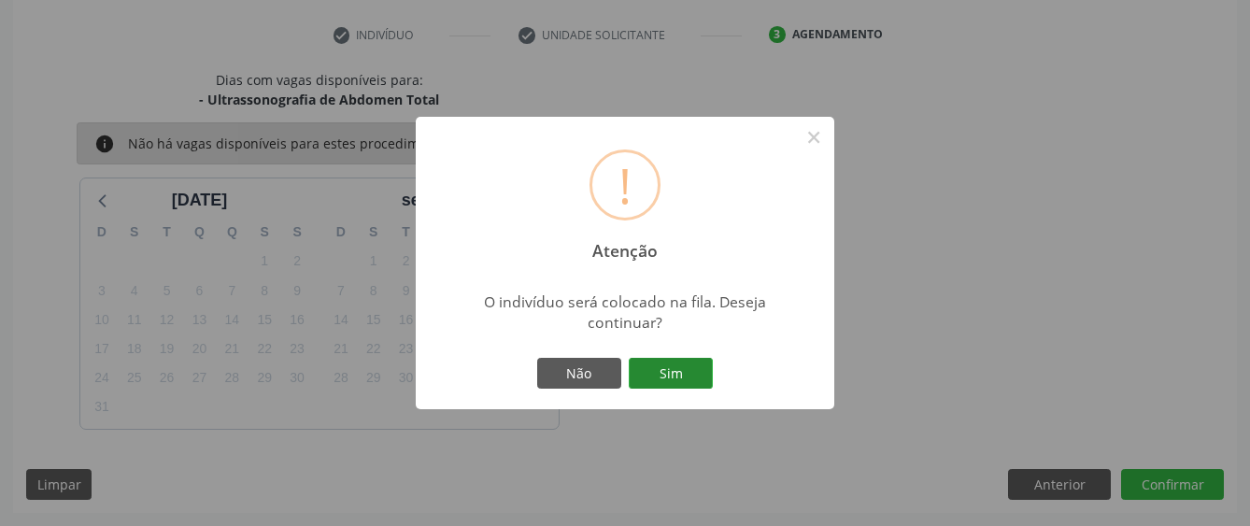
click at [694, 367] on button "Sim" at bounding box center [671, 374] width 84 height 32
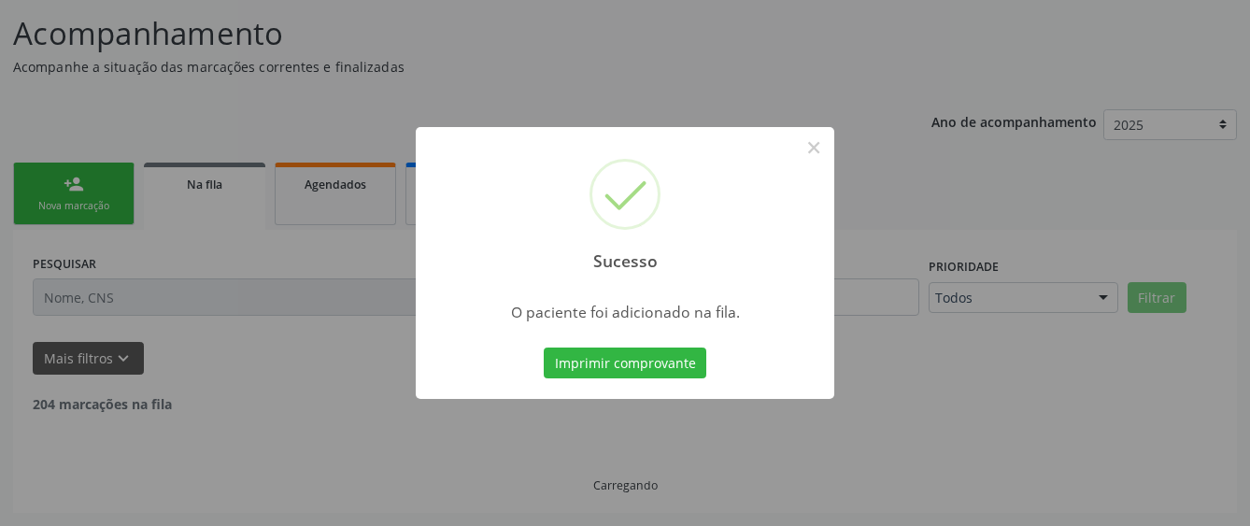
scroll to position [123, 0]
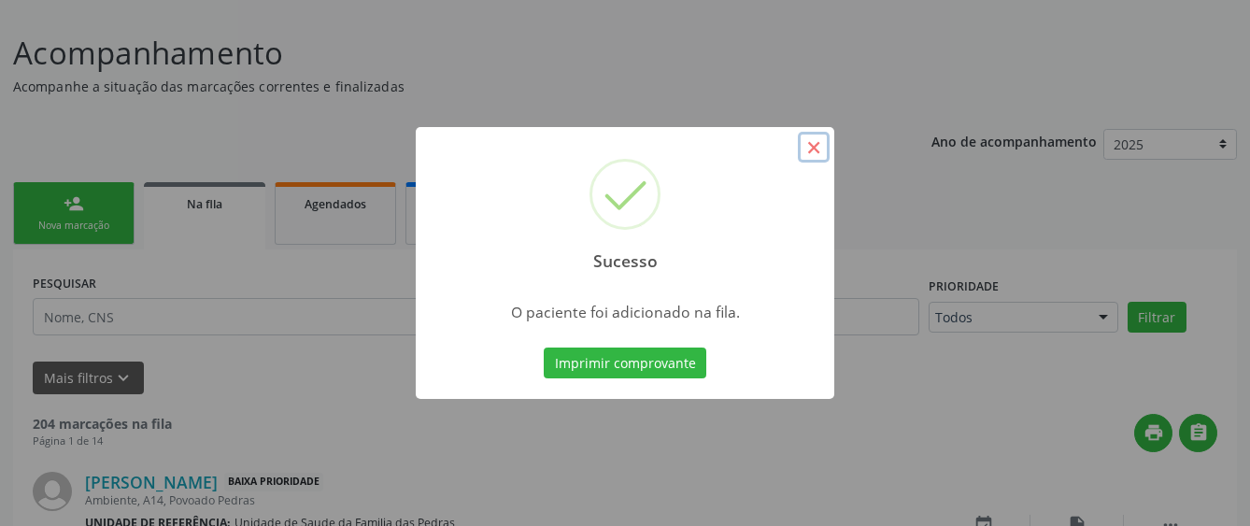
click at [812, 150] on button "×" at bounding box center [814, 148] width 32 height 32
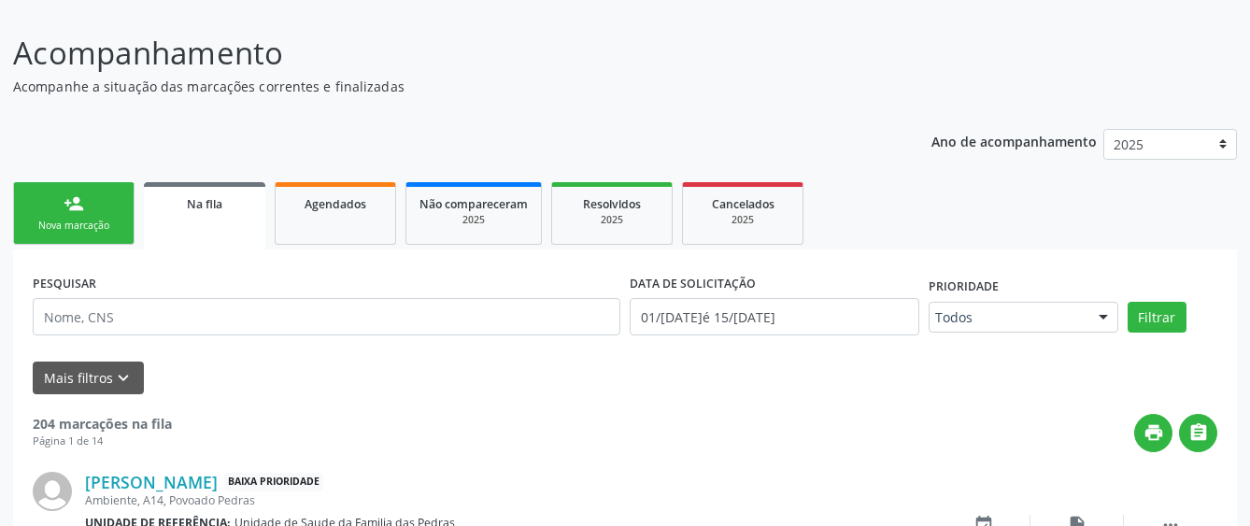
click at [120, 215] on link "person_add Nova marcação" at bounding box center [73, 213] width 121 height 63
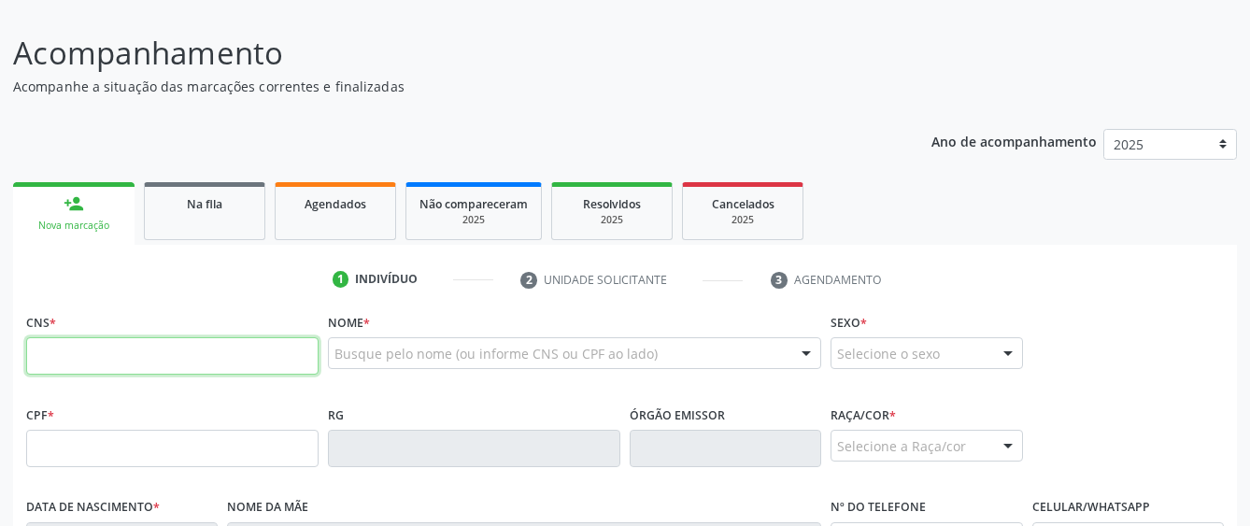
click at [150, 369] on input "text" at bounding box center [172, 355] width 292 height 37
type input "701 4086 9253 0432"
type input "177.372.224-72"
type input "16/[DATE]"
type input "[PERSON_NAME]"
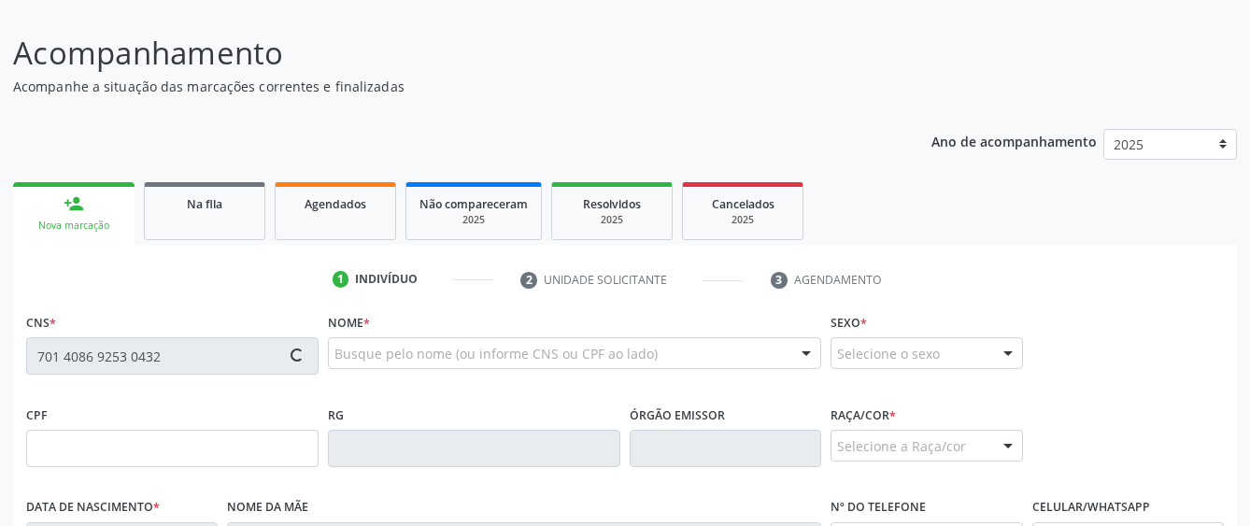
type input "[PHONE_NUMBER]"
type input "S/N"
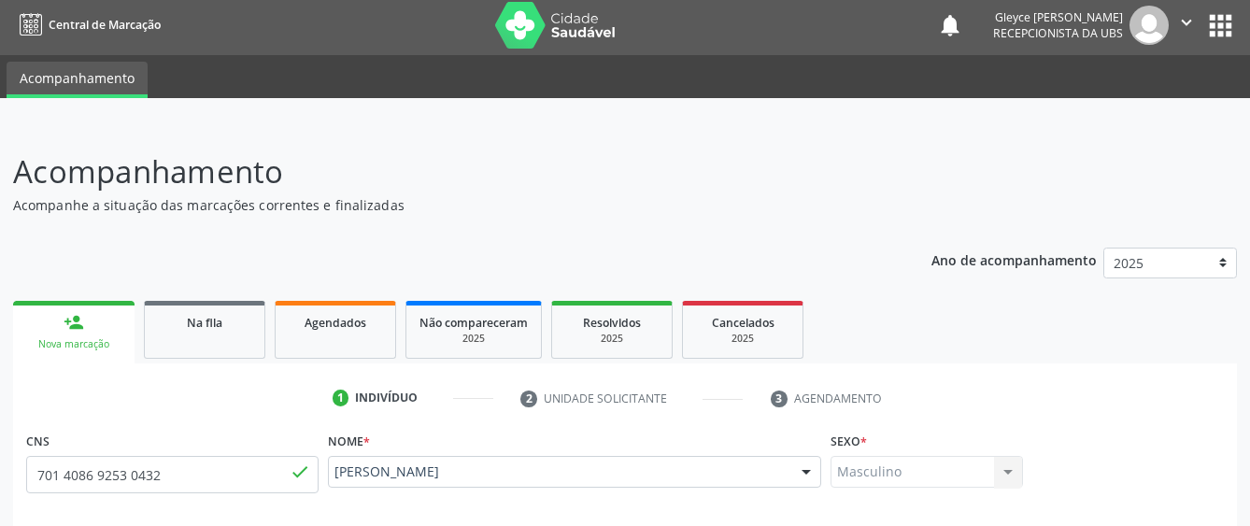
scroll to position [0, 0]
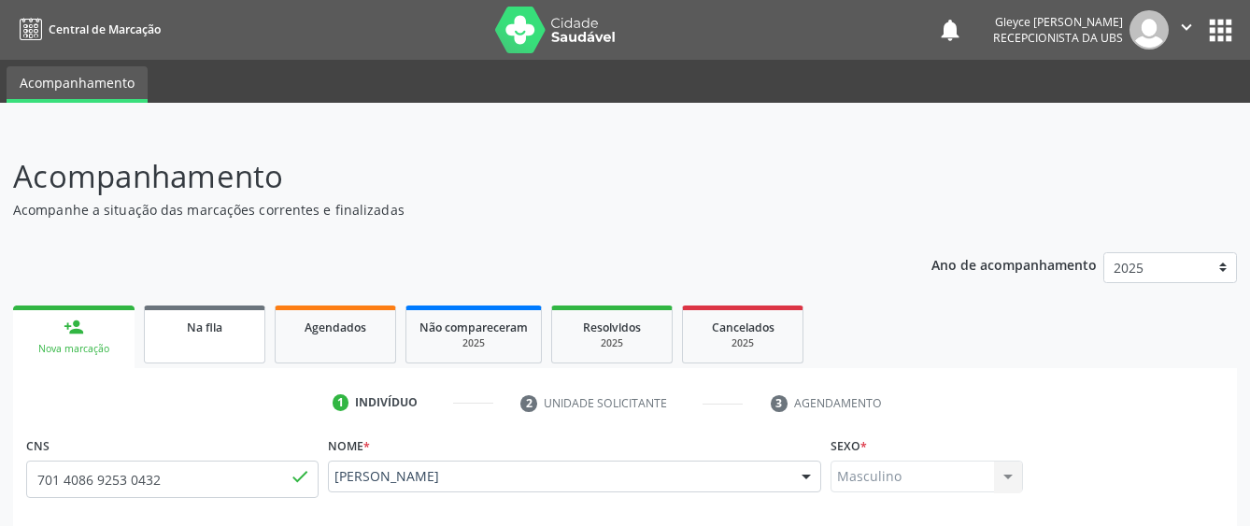
click at [212, 334] on span "Na fila" at bounding box center [204, 327] width 35 height 16
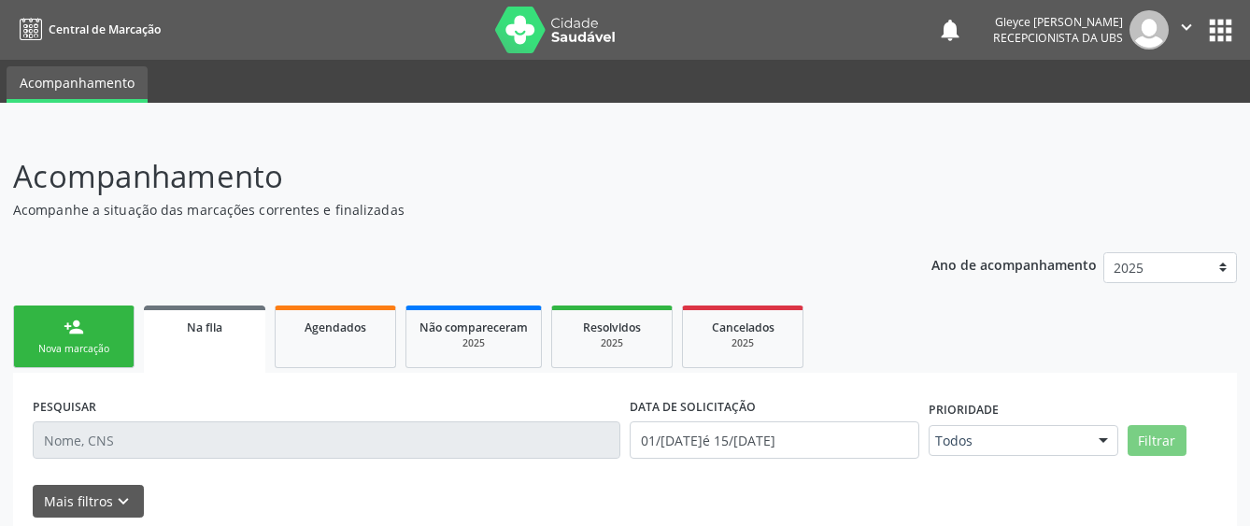
click at [99, 354] on div "Nova marcação" at bounding box center [73, 349] width 93 height 14
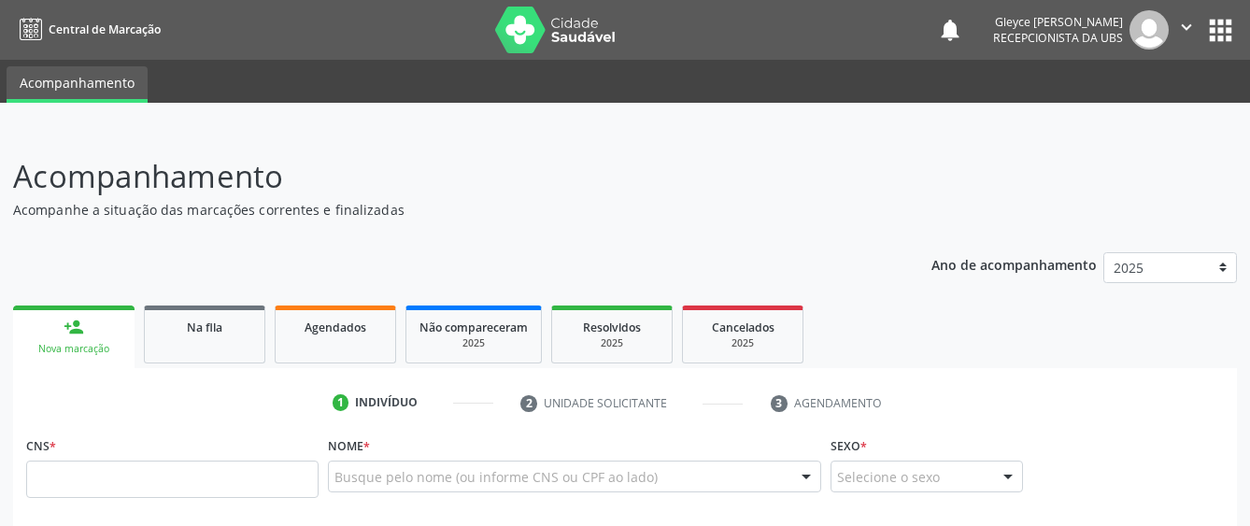
scroll to position [93, 0]
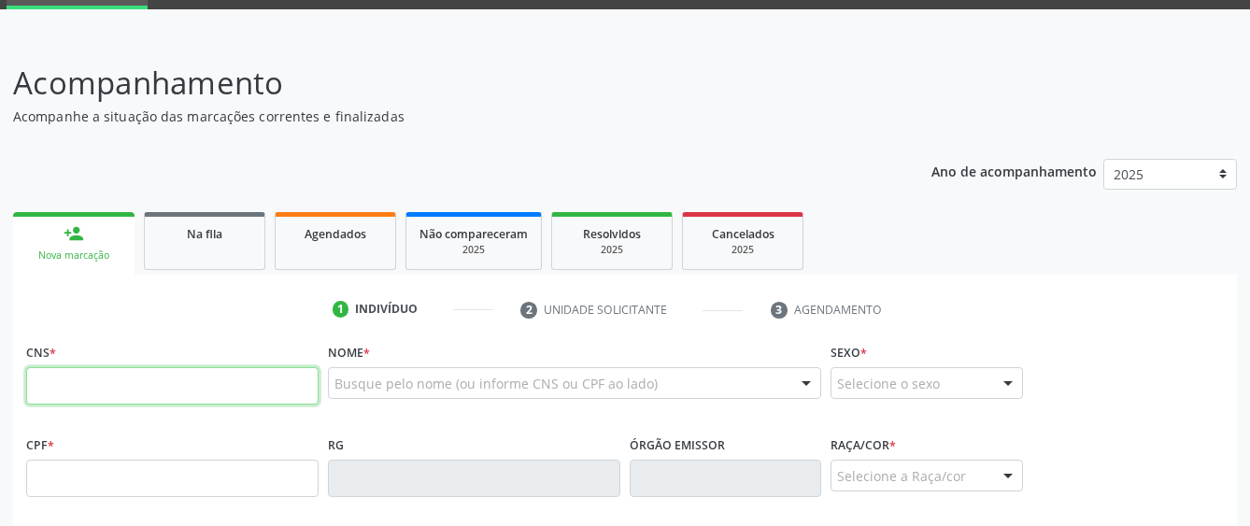
click at [136, 384] on input "text" at bounding box center [172, 385] width 292 height 37
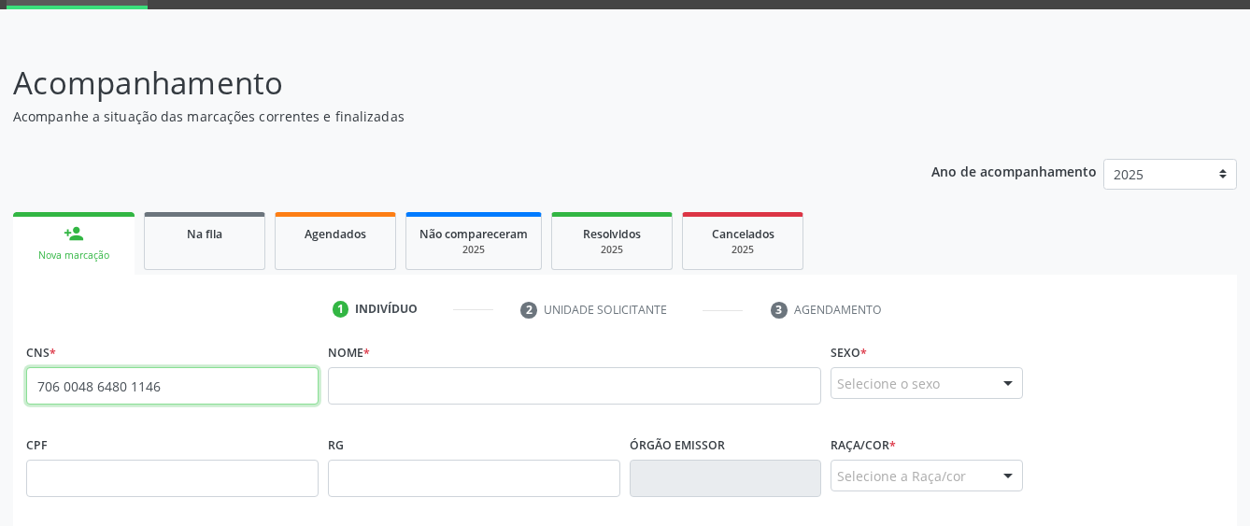
drag, startPoint x: 170, startPoint y: 390, endPoint x: 53, endPoint y: 396, distance: 116.9
click at [53, 396] on input "706 0048 6480 1146" at bounding box center [172, 385] width 292 height 37
type input "708 2061 2384 7544"
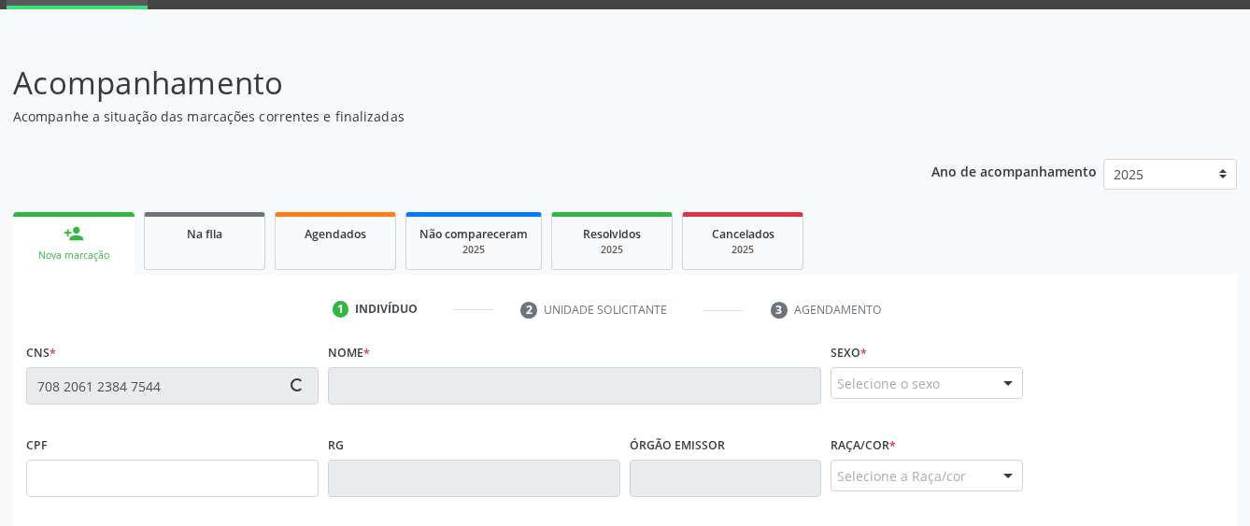
type input "061.689.524-03"
type input "19/[DATE]"
type input "[PERSON_NAME]"
type input "[PHONE_NUMBER]"
type input "S/N"
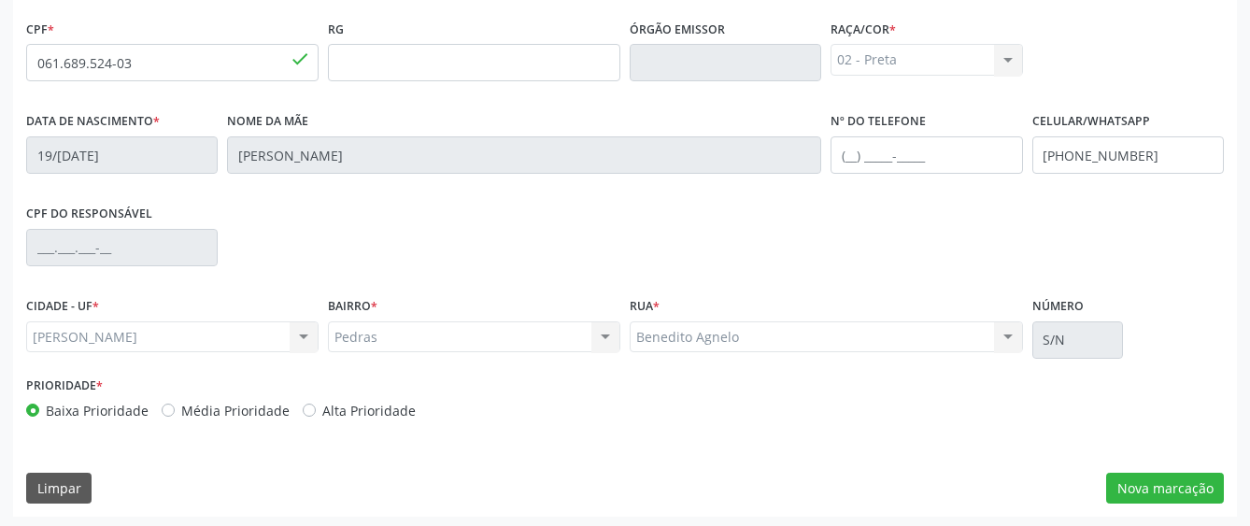
scroll to position [513, 0]
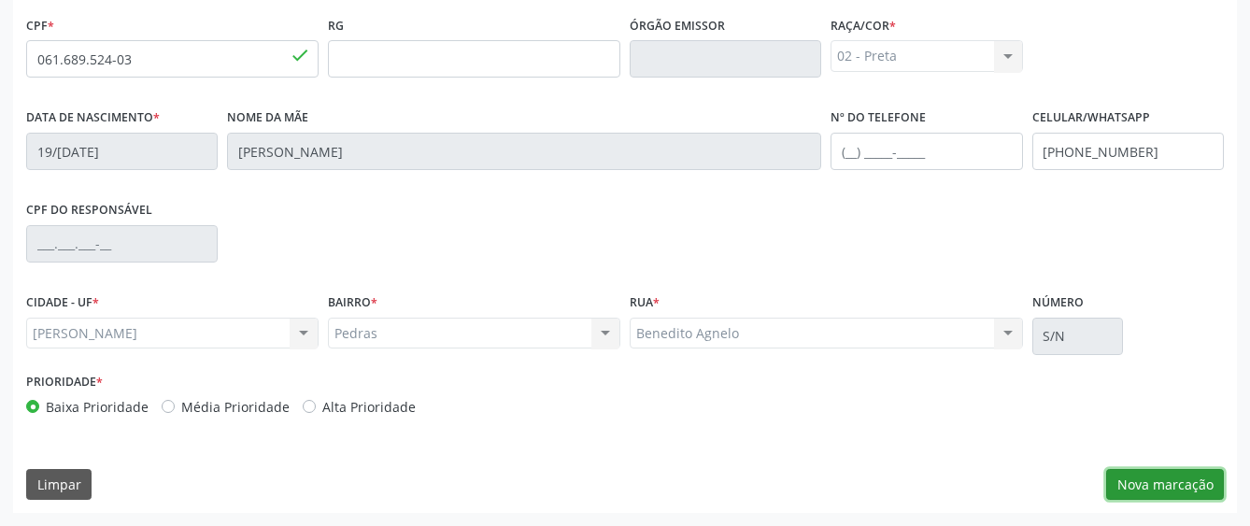
click at [1141, 482] on button "Nova marcação" at bounding box center [1165, 485] width 118 height 32
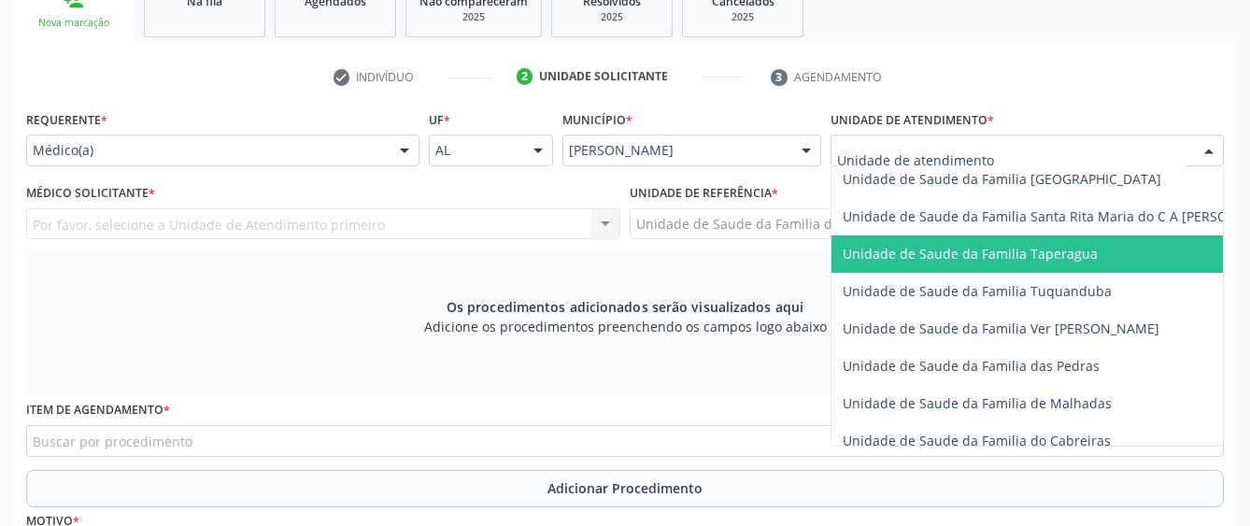
scroll to position [1307, 0]
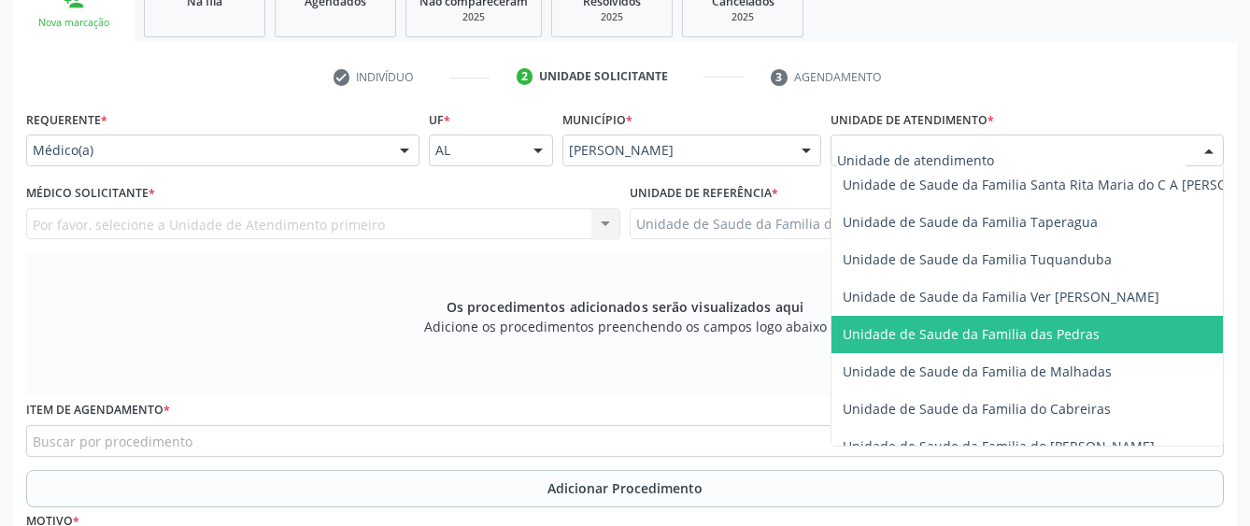
click at [916, 325] on span "Unidade de Saude da Familia das Pedras" at bounding box center [970, 334] width 257 height 18
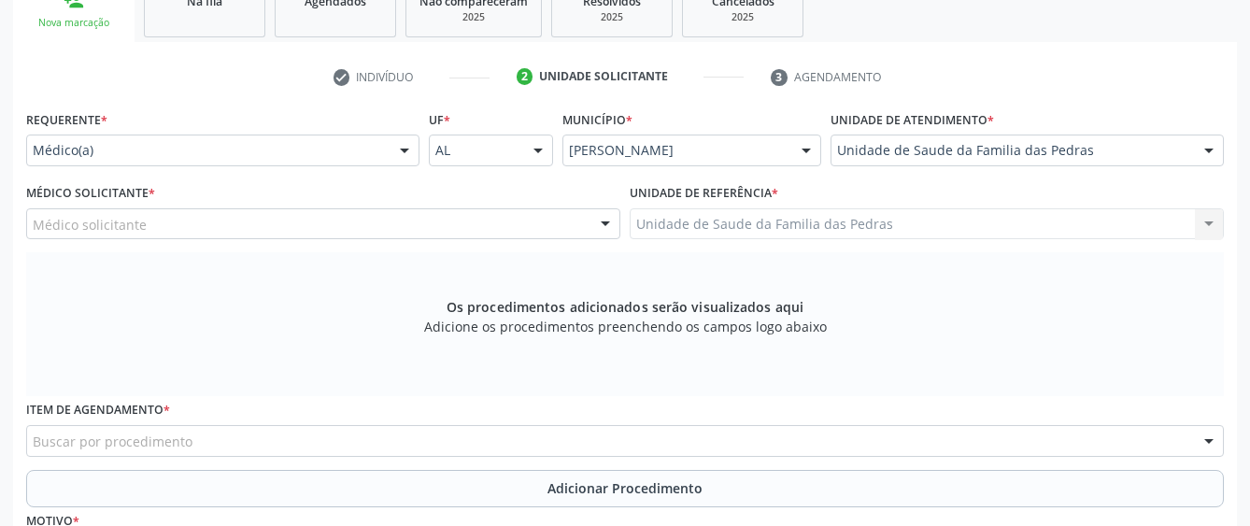
click at [562, 213] on div "Médico solicitante" at bounding box center [323, 224] width 594 height 32
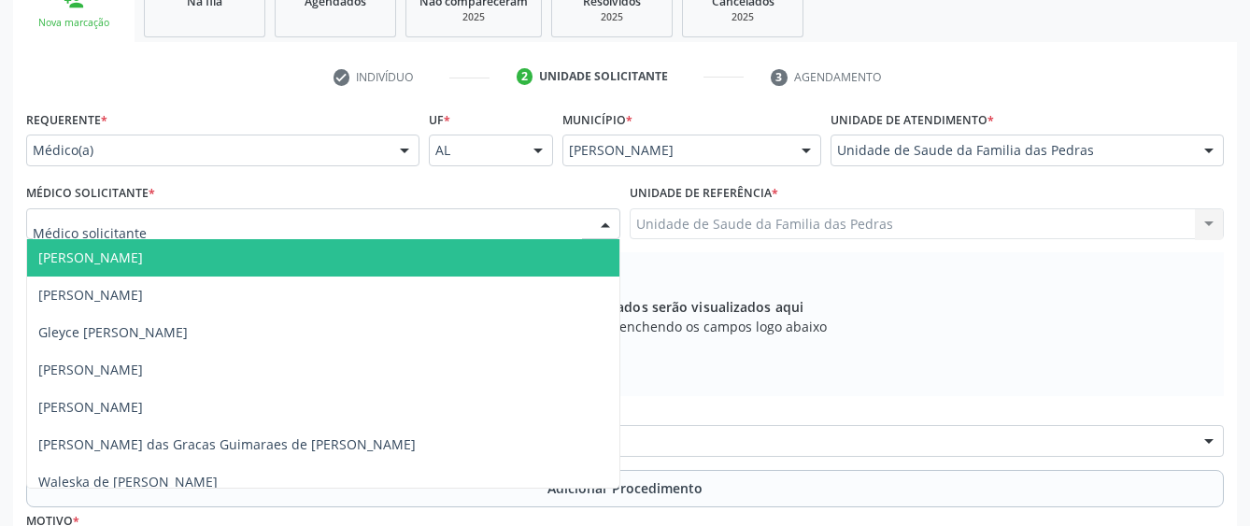
click at [483, 248] on span "[PERSON_NAME]" at bounding box center [323, 257] width 592 height 37
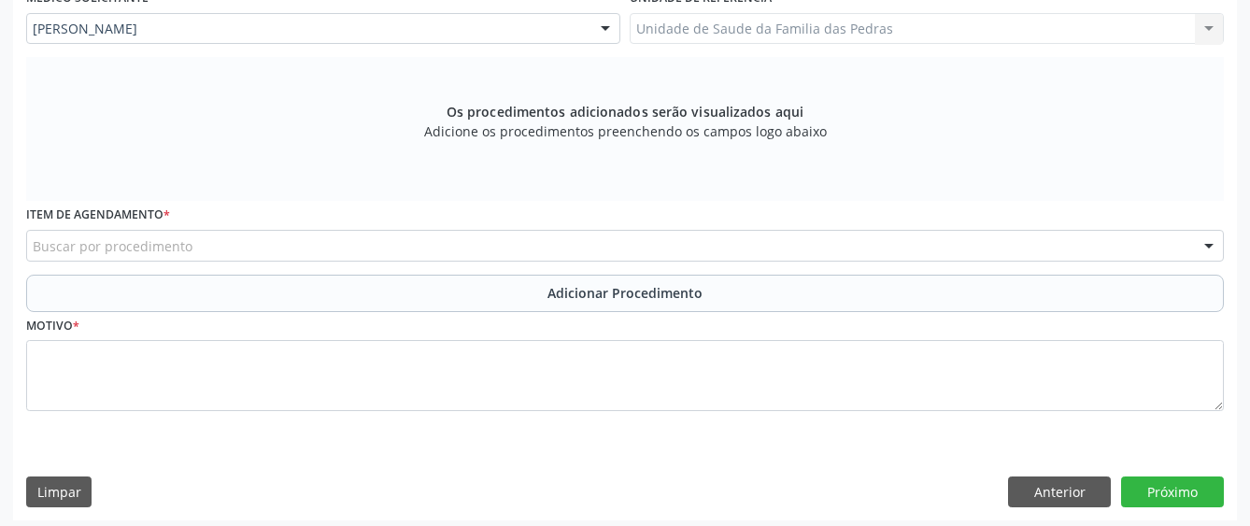
scroll to position [529, 0]
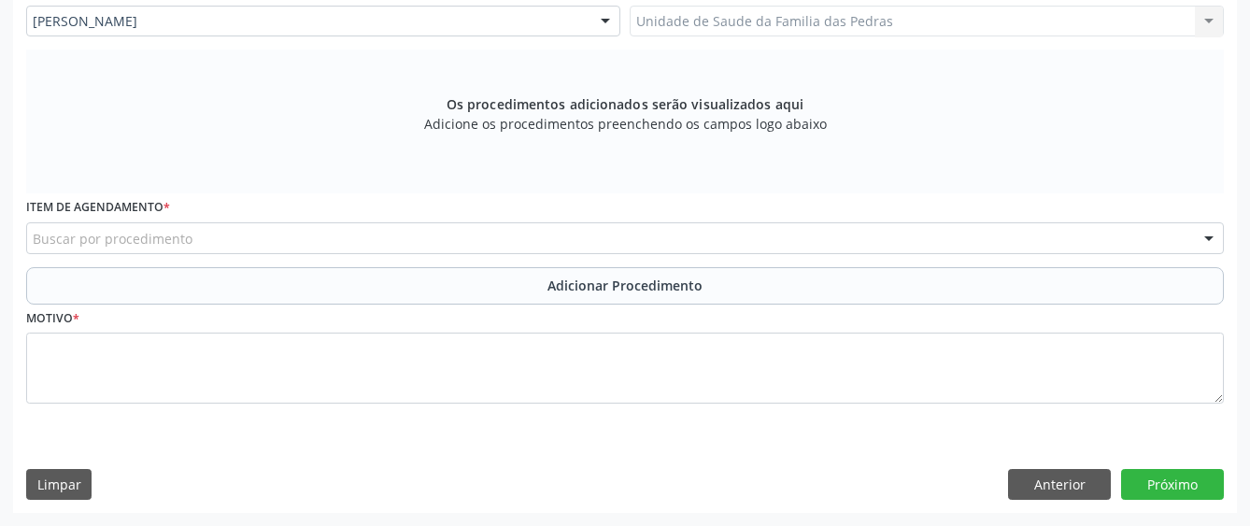
click at [507, 238] on div "Buscar por procedimento" at bounding box center [624, 238] width 1197 height 32
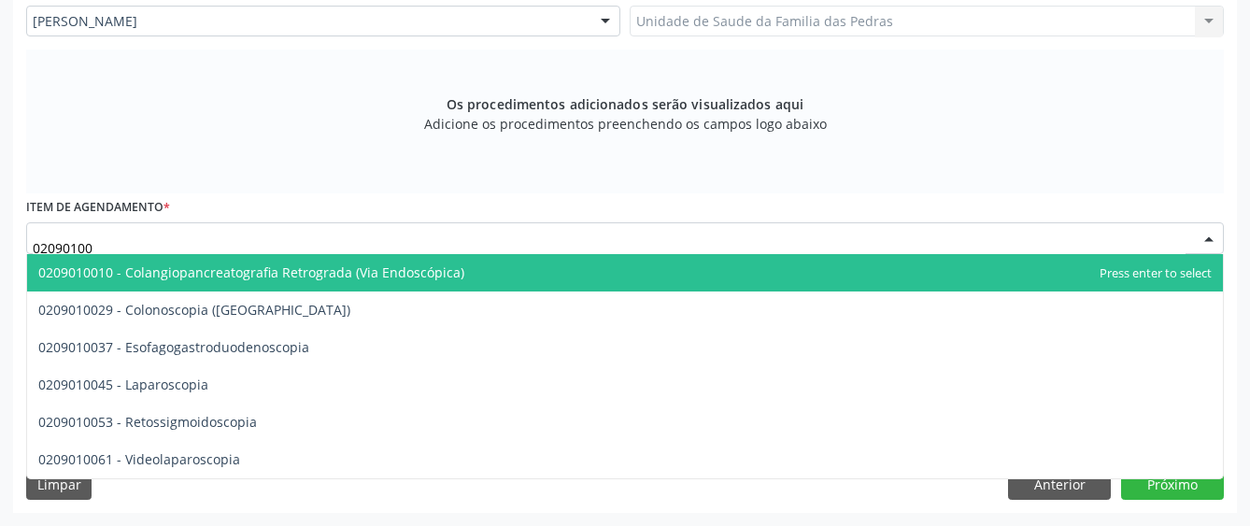
type input "020901003"
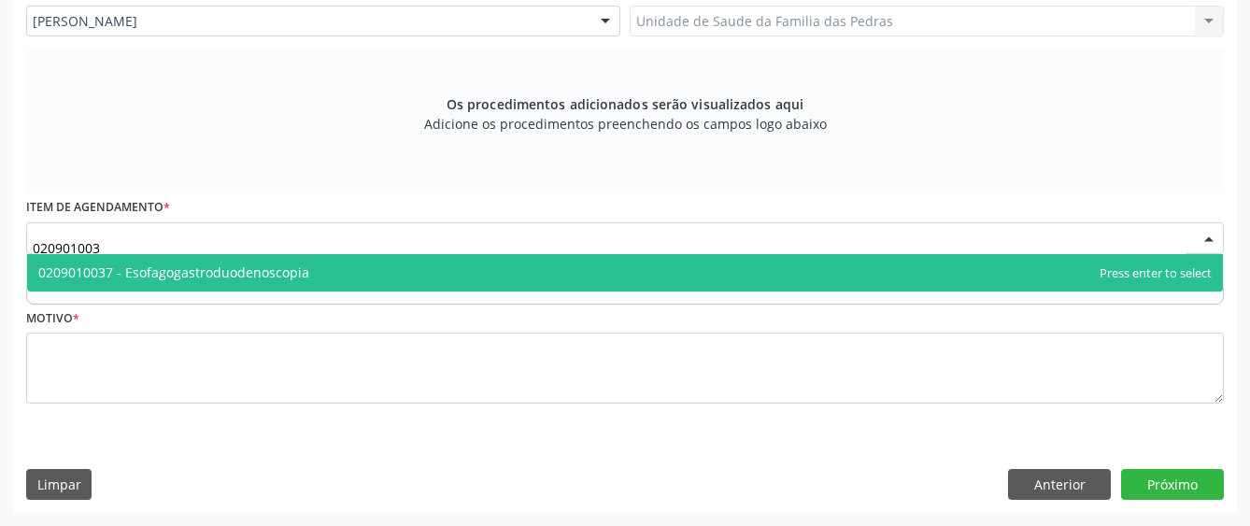
click at [518, 276] on span "0209010037 - Esofagogastroduodenoscopia" at bounding box center [624, 272] width 1195 height 37
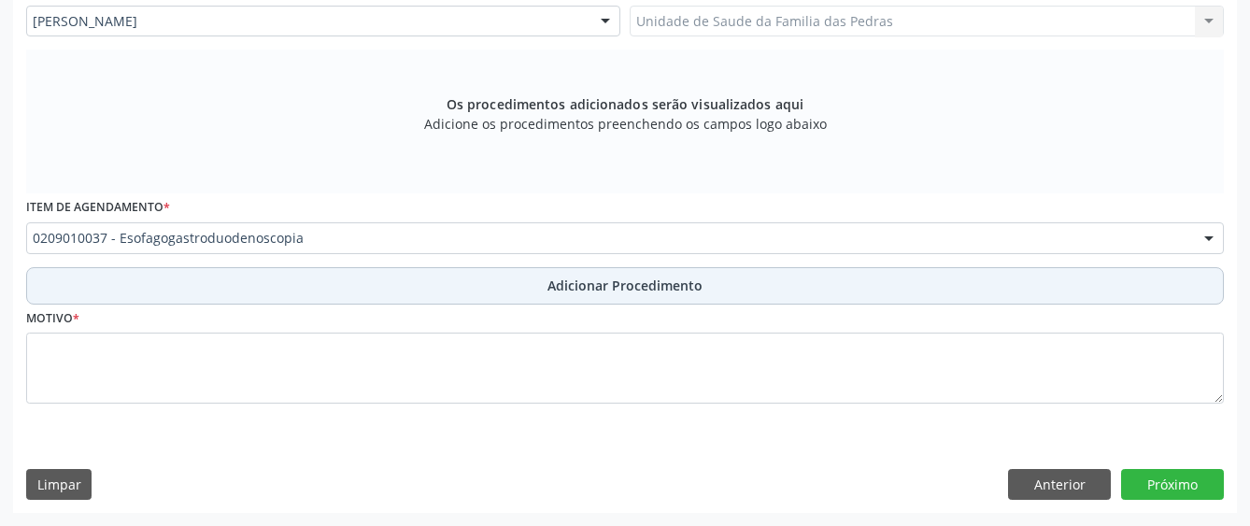
click at [500, 285] on button "Adicionar Procedimento" at bounding box center [624, 285] width 1197 height 37
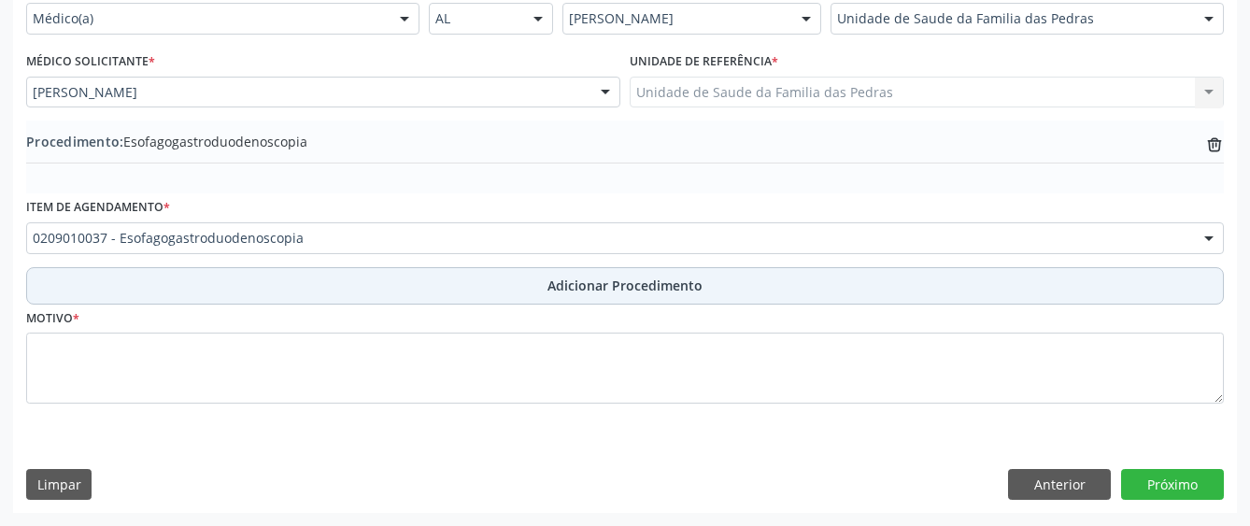
scroll to position [458, 0]
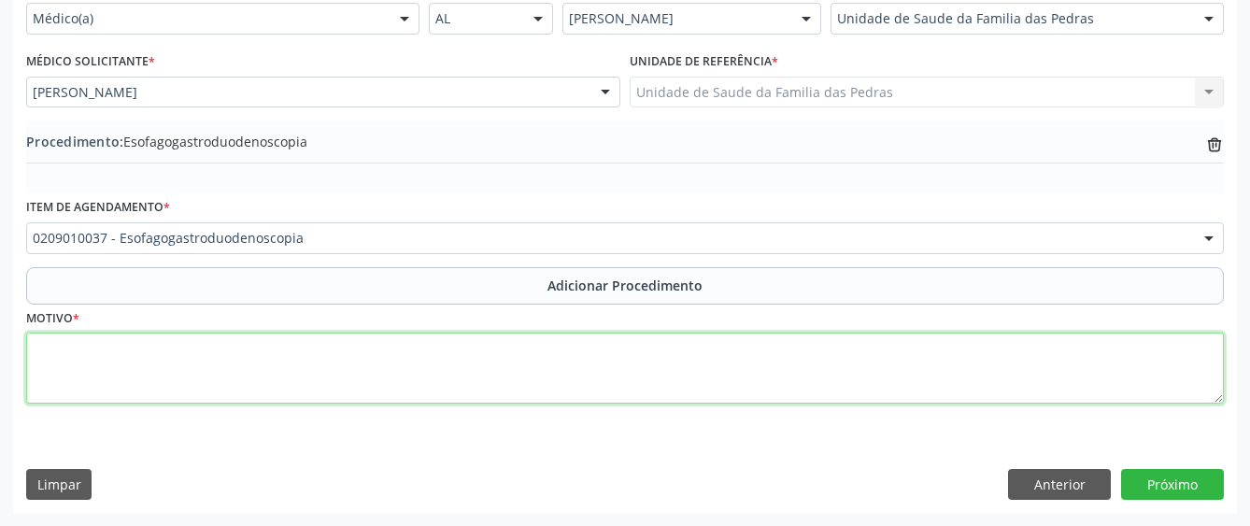
click at [480, 338] on textarea at bounding box center [624, 367] width 1197 height 71
type textarea "GASTRITE"
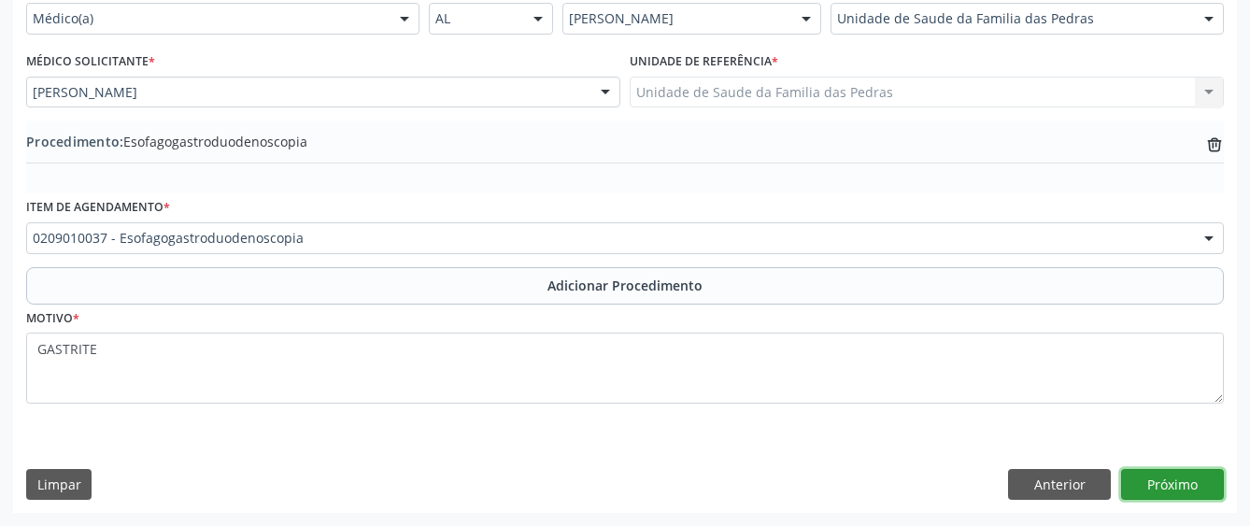
click at [1133, 492] on button "Próximo" at bounding box center [1172, 485] width 103 height 32
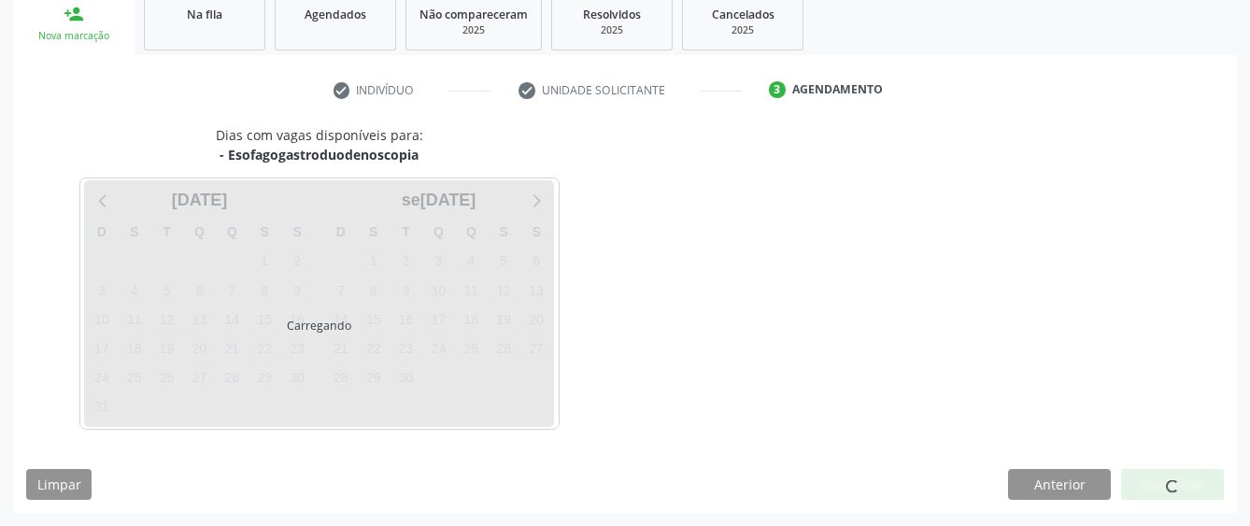
scroll to position [368, 0]
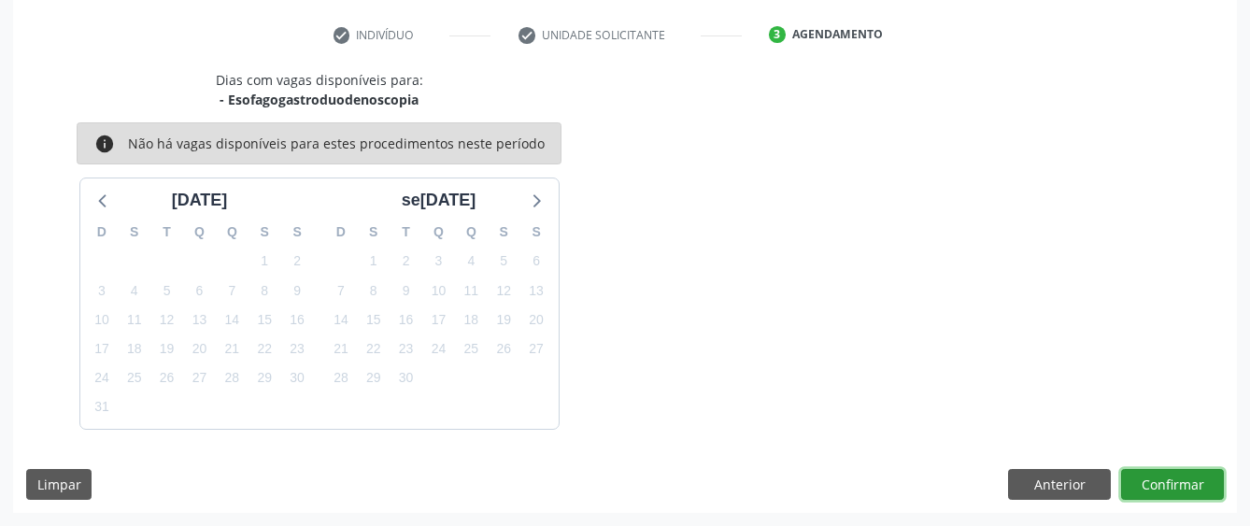
click at [1145, 491] on button "Confirmar" at bounding box center [1172, 485] width 103 height 32
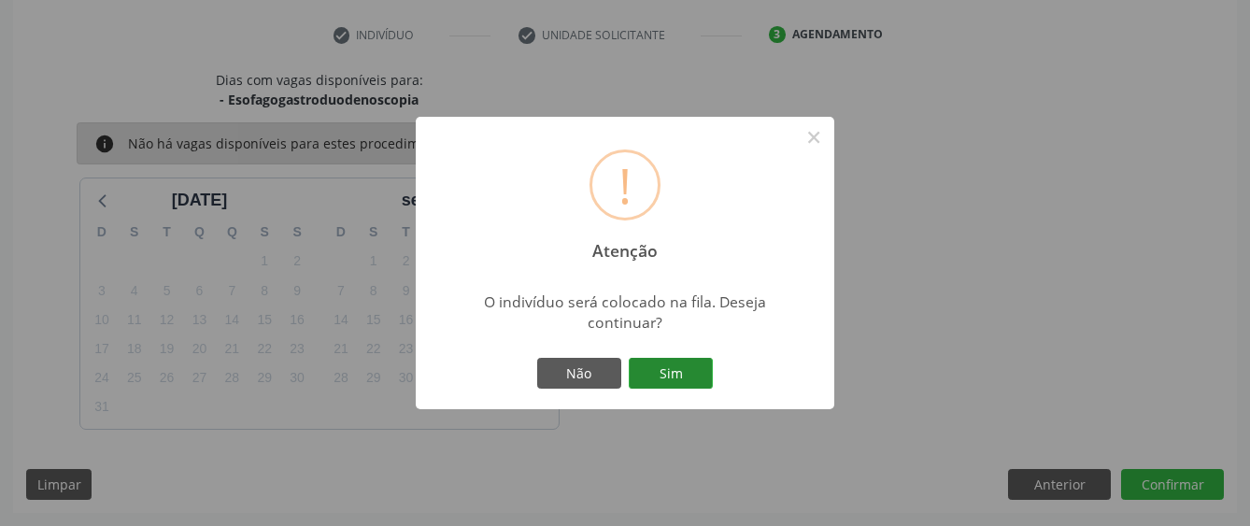
click at [669, 377] on button "Sim" at bounding box center [671, 374] width 84 height 32
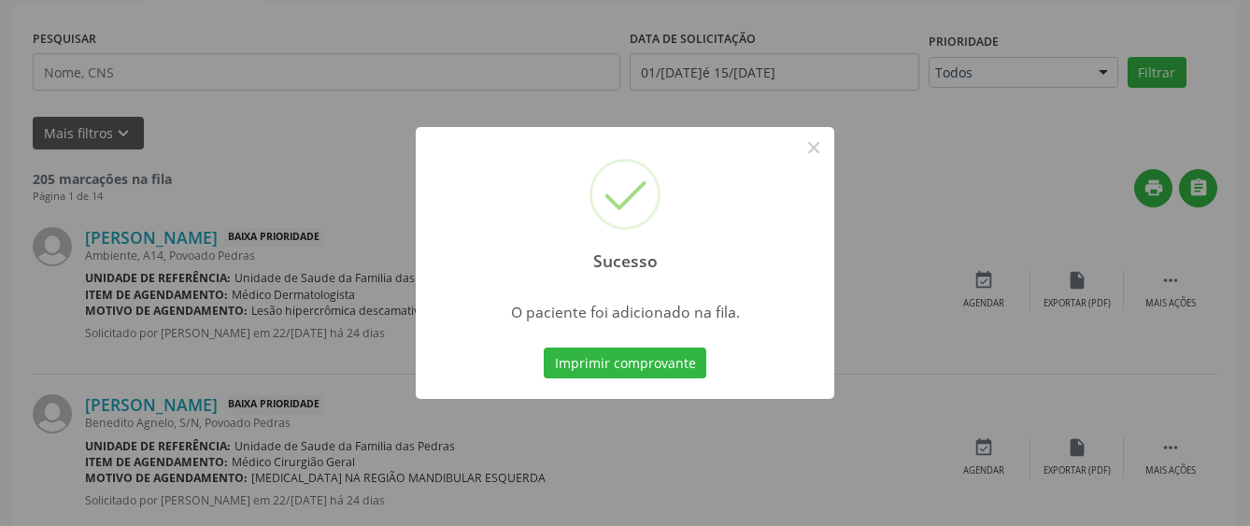
scroll to position [123, 0]
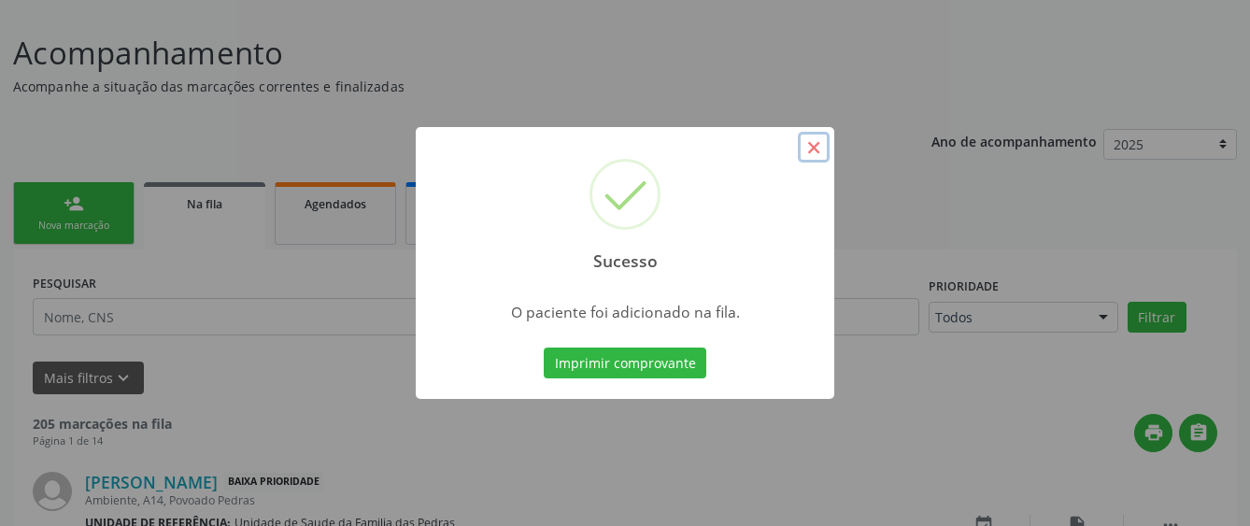
click at [817, 143] on button "×" at bounding box center [814, 148] width 32 height 32
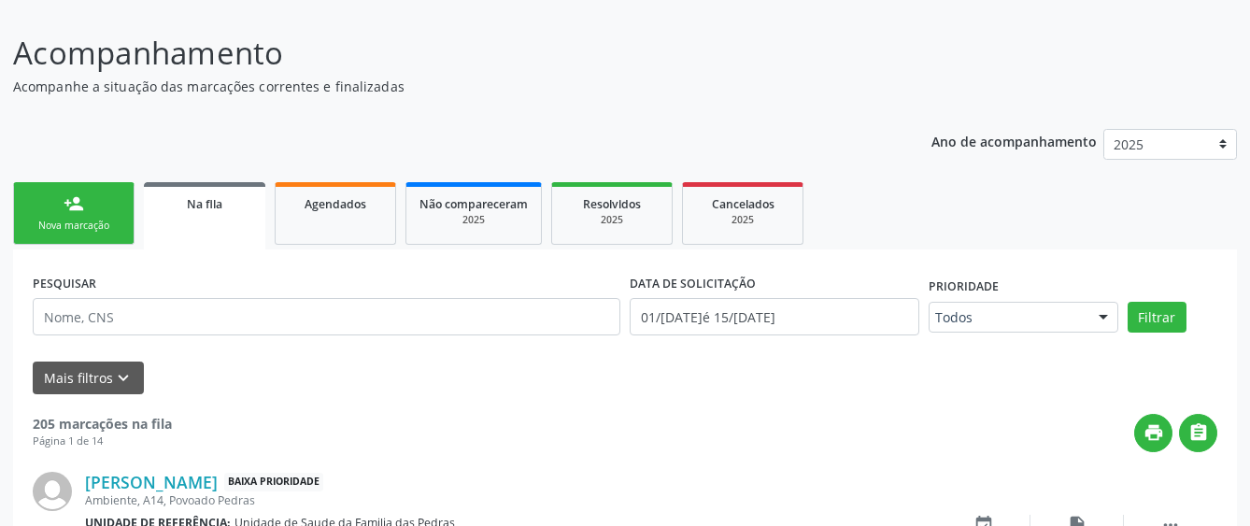
click at [87, 216] on link "person_add Nova marcação" at bounding box center [73, 213] width 121 height 63
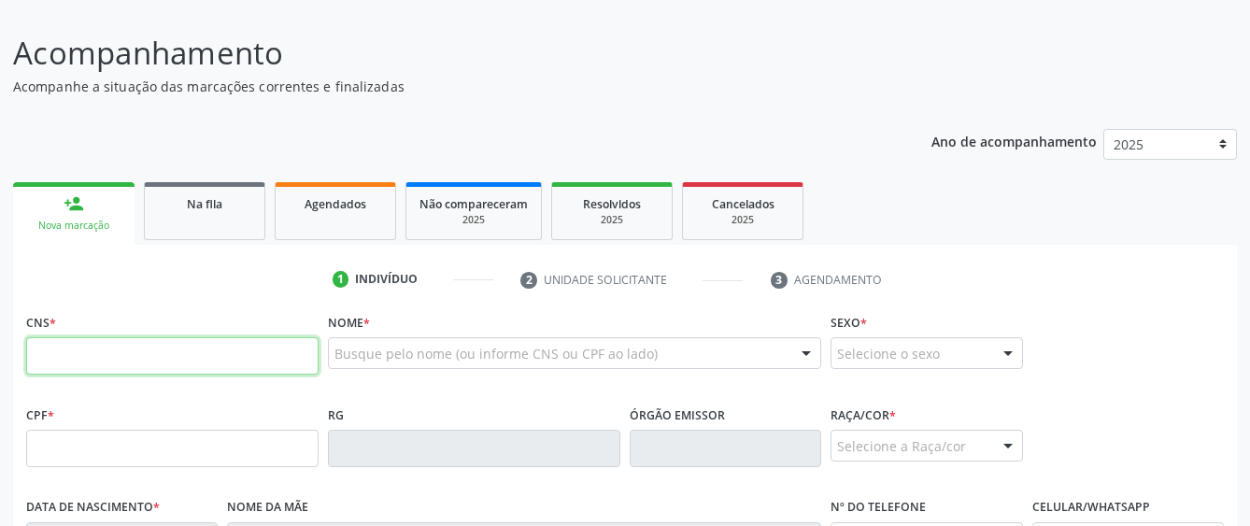
click at [128, 365] on input "text" at bounding box center [172, 355] width 292 height 37
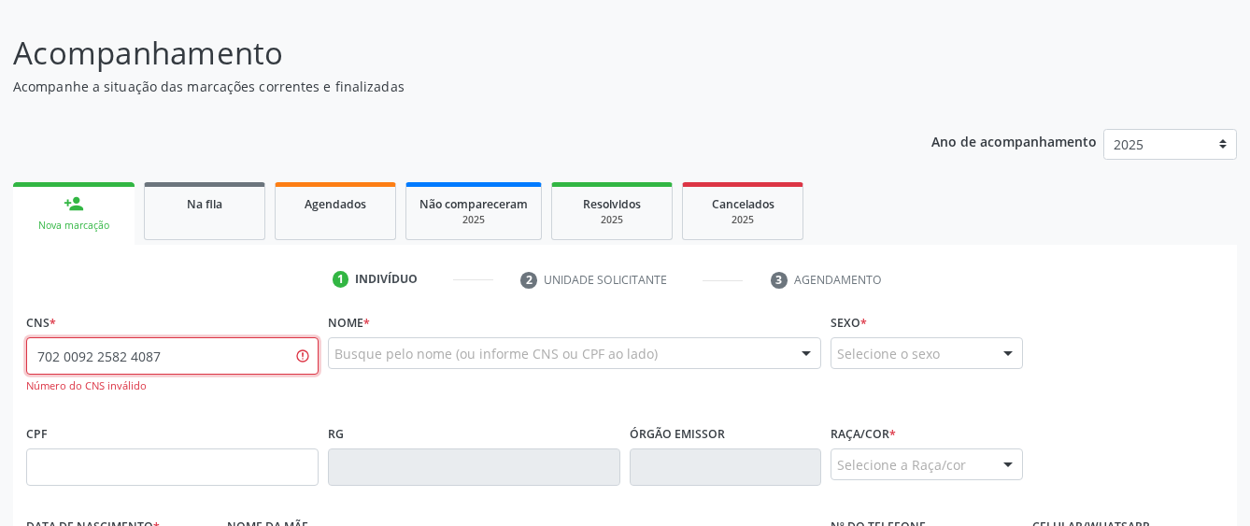
type input "702 0092 2582 4087"
